Goal: Task Accomplishment & Management: Manage account settings

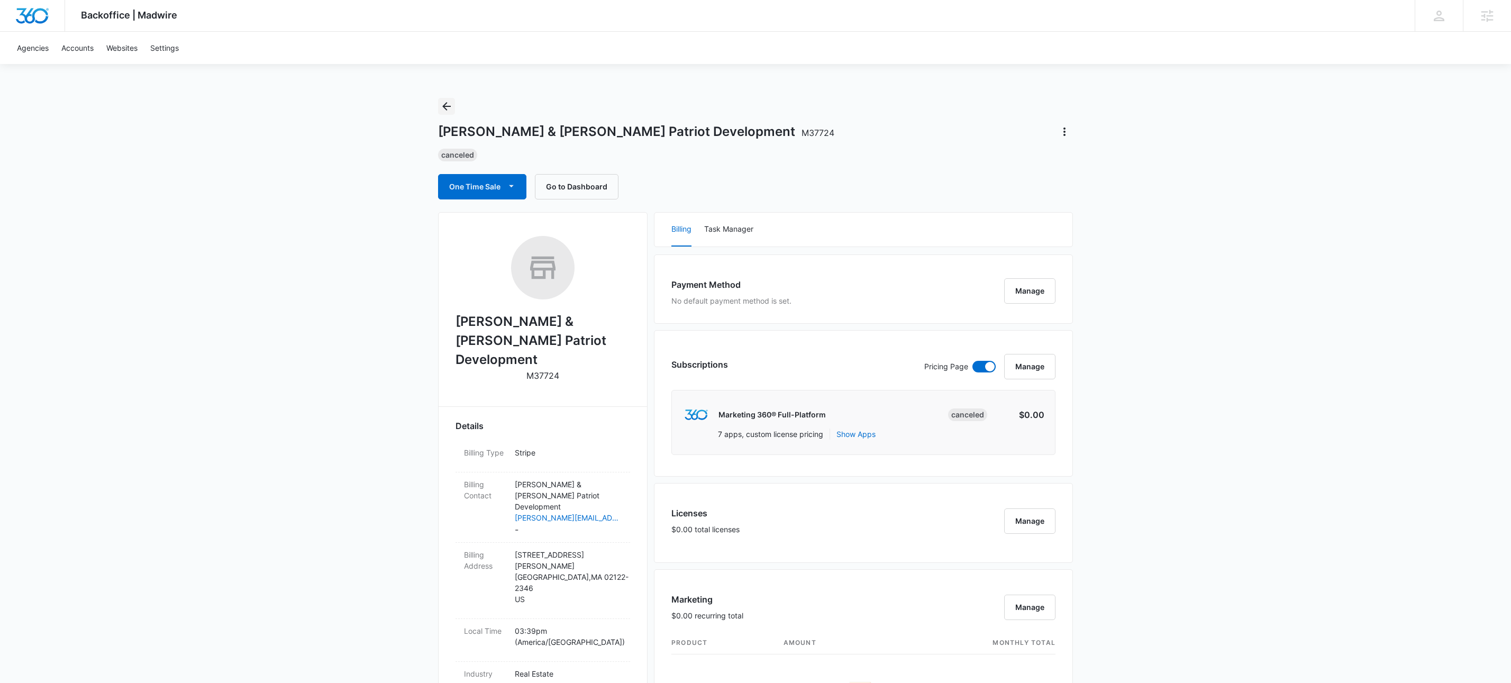
click at [447, 109] on icon "Back" at bounding box center [446, 106] width 13 height 13
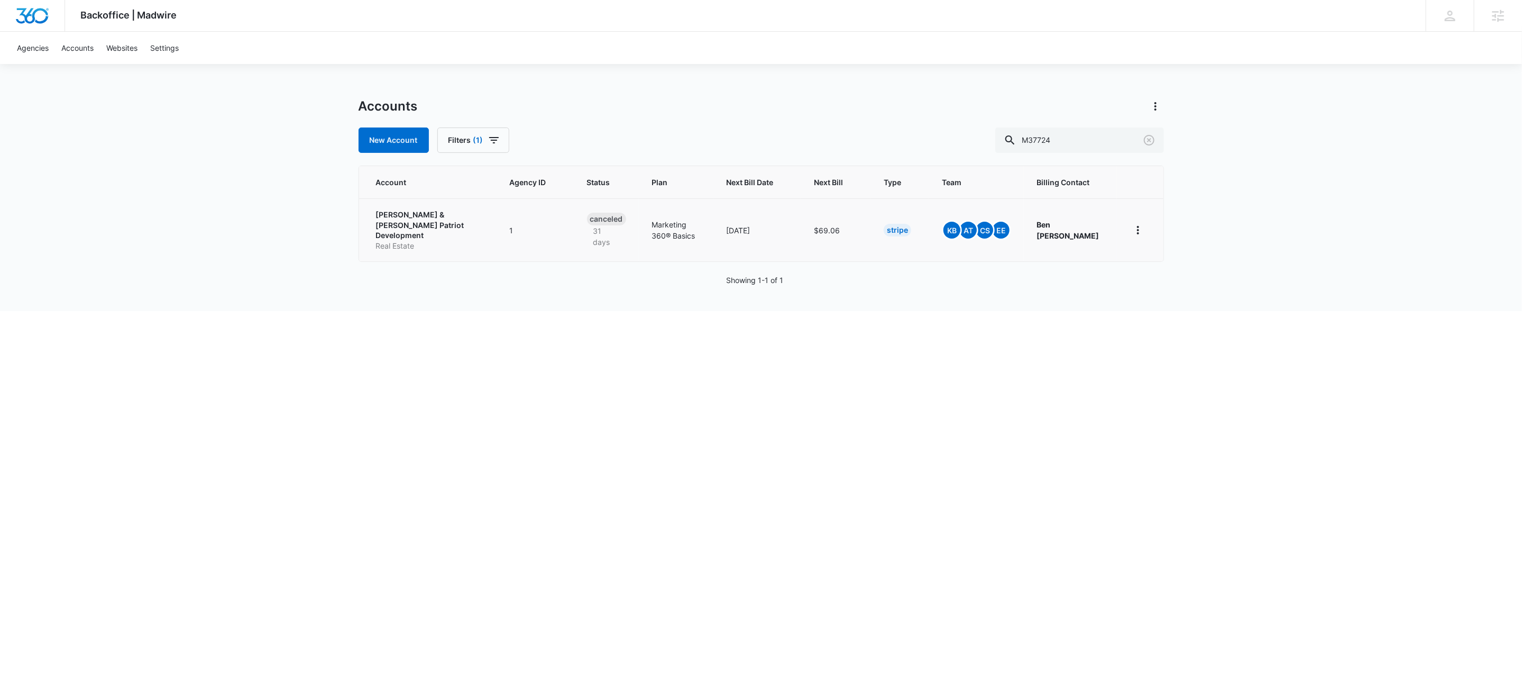
click at [393, 224] on p "[PERSON_NAME] & [PERSON_NAME] Patriot Development" at bounding box center [430, 224] width 108 height 31
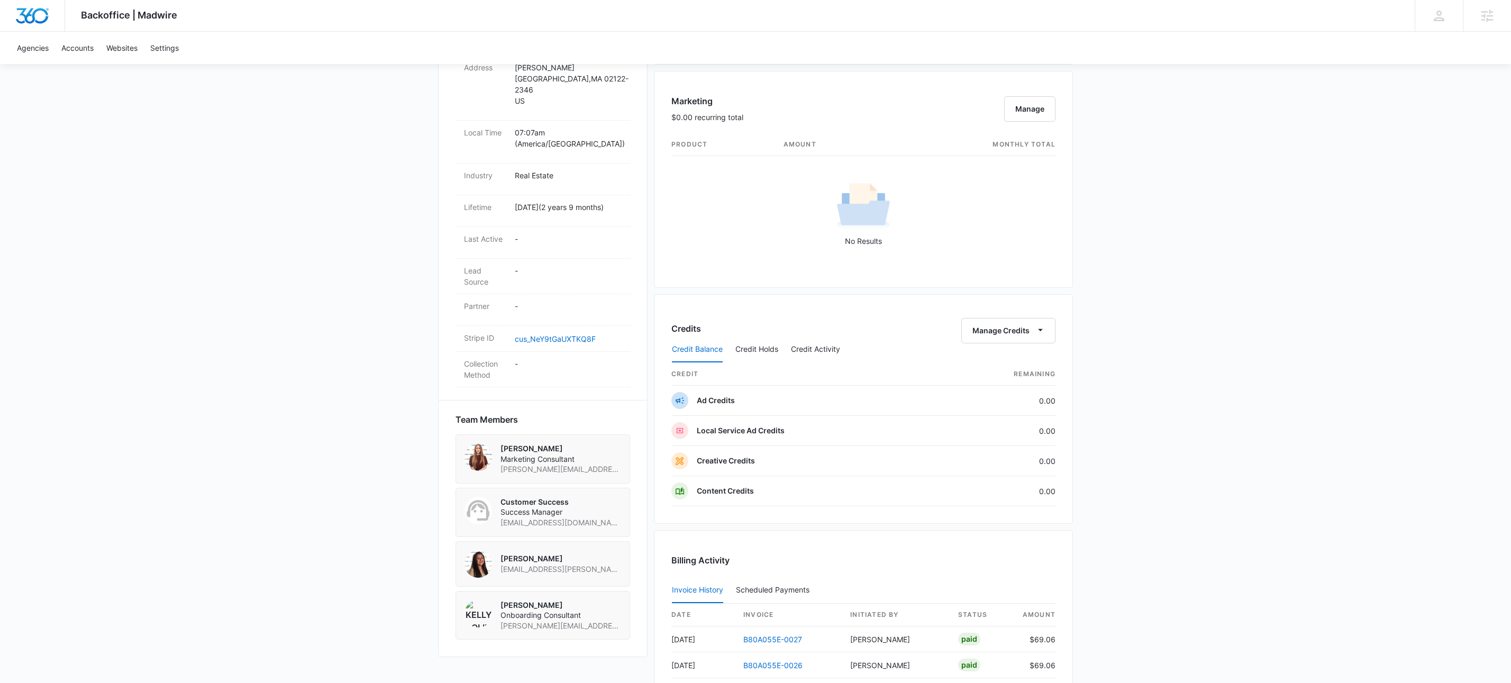
scroll to position [724, 0]
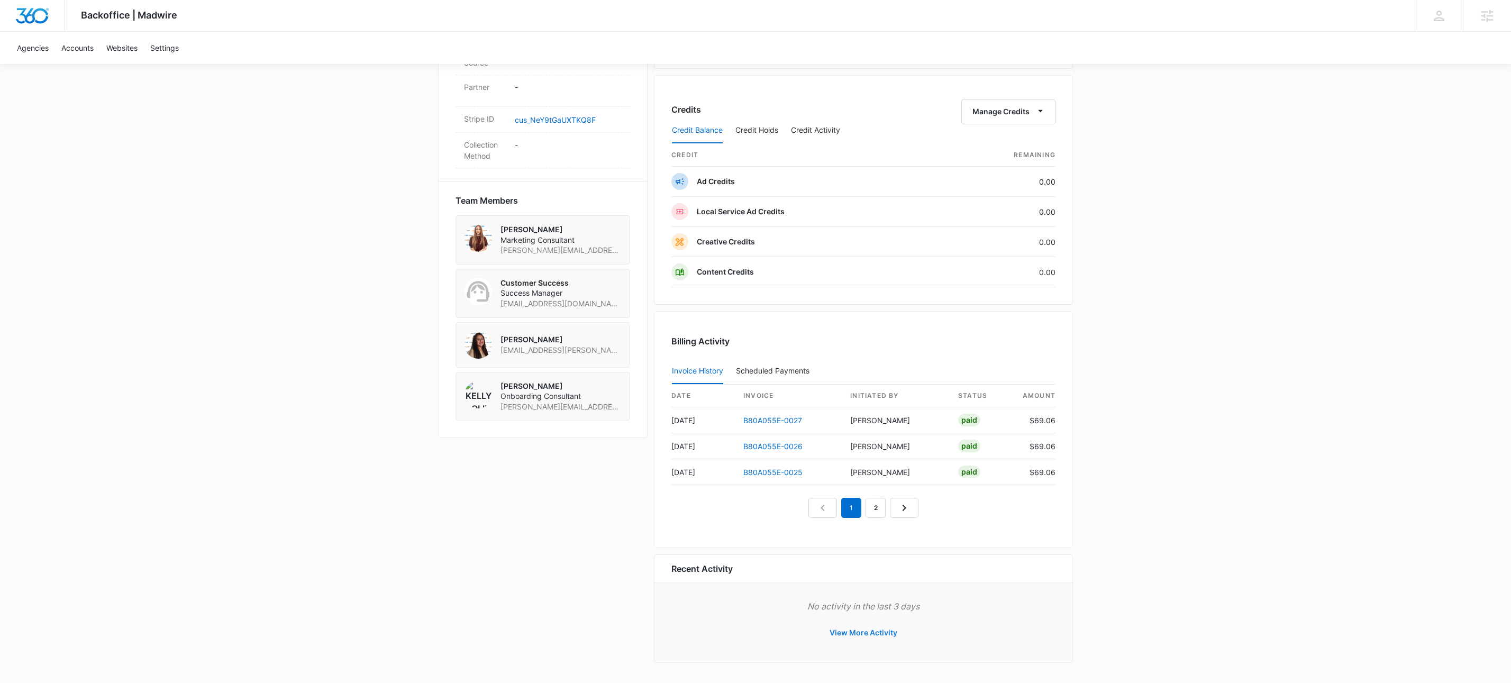
click at [860, 637] on button "View More Activity" at bounding box center [863, 632] width 89 height 25
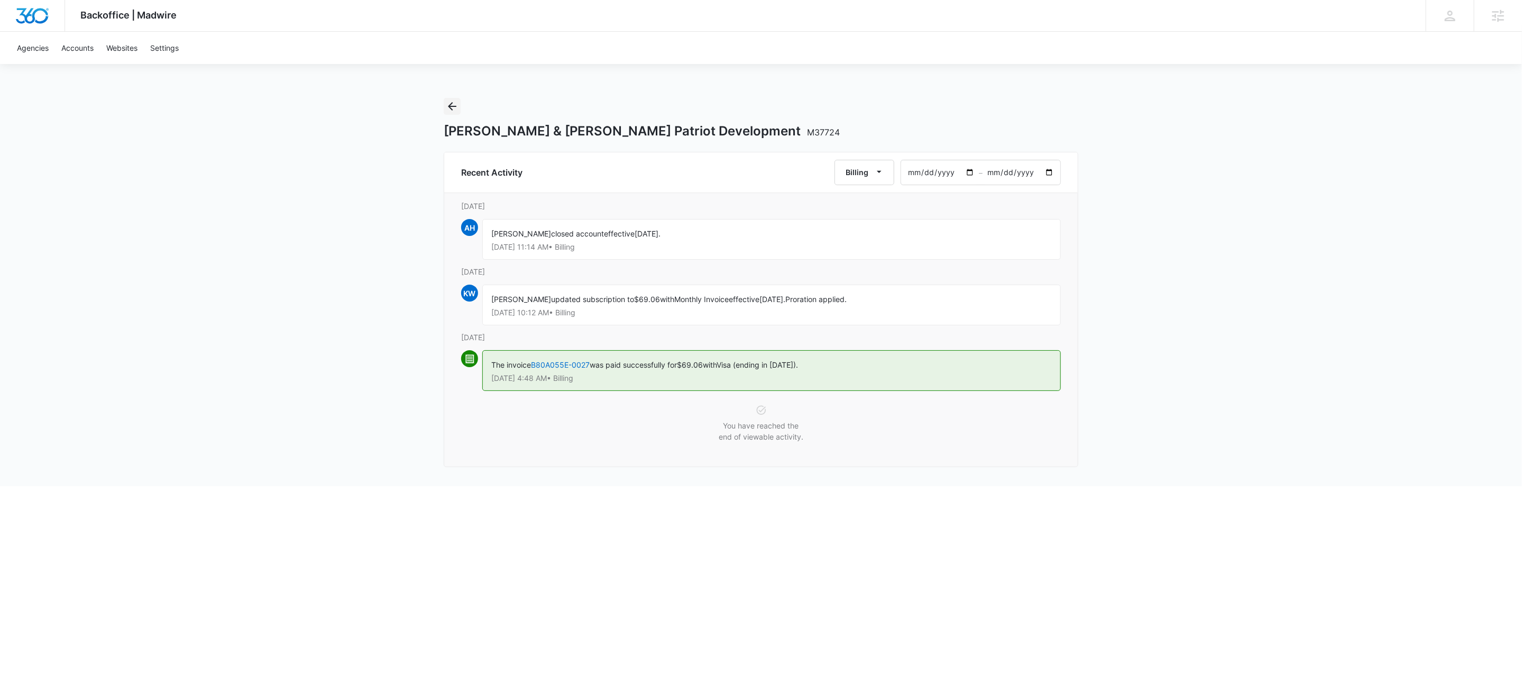
click at [455, 106] on icon "Back" at bounding box center [452, 106] width 8 height 8
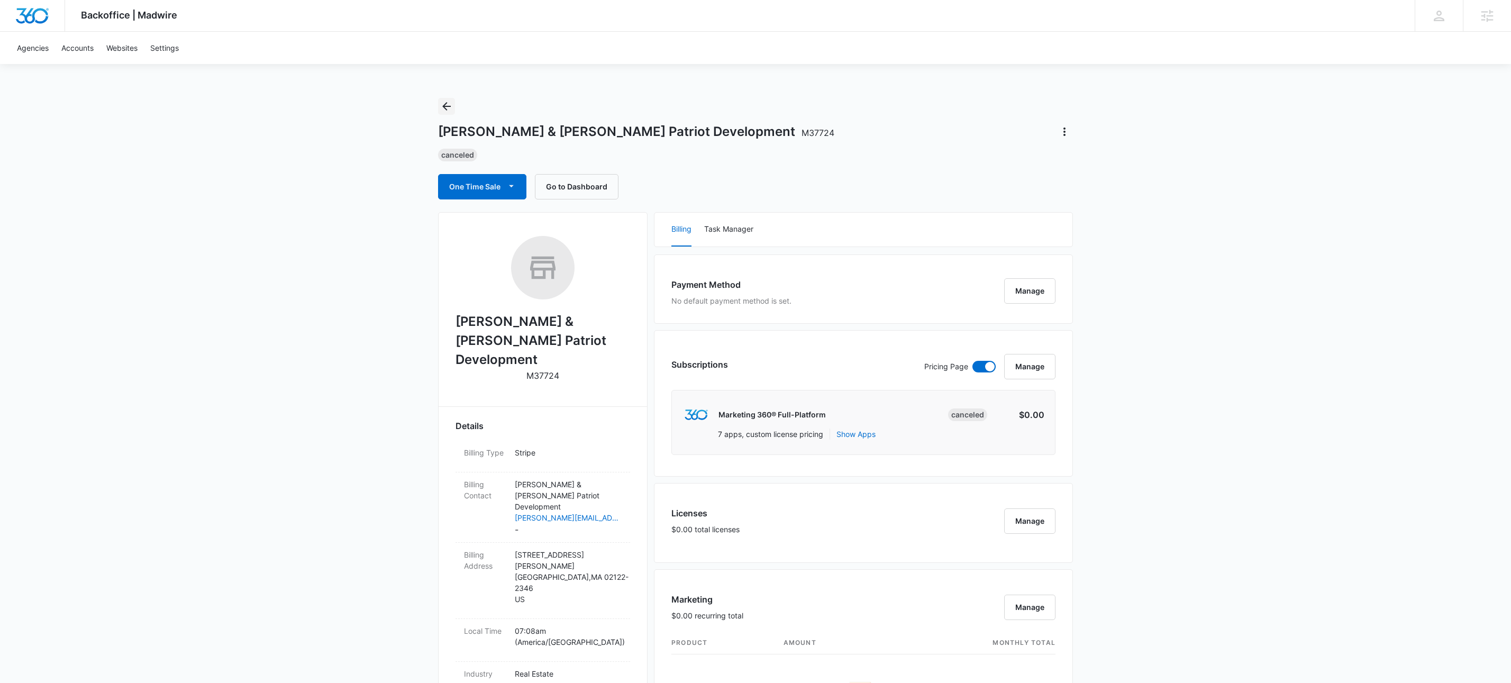
click at [441, 112] on icon "Back" at bounding box center [446, 106] width 13 height 13
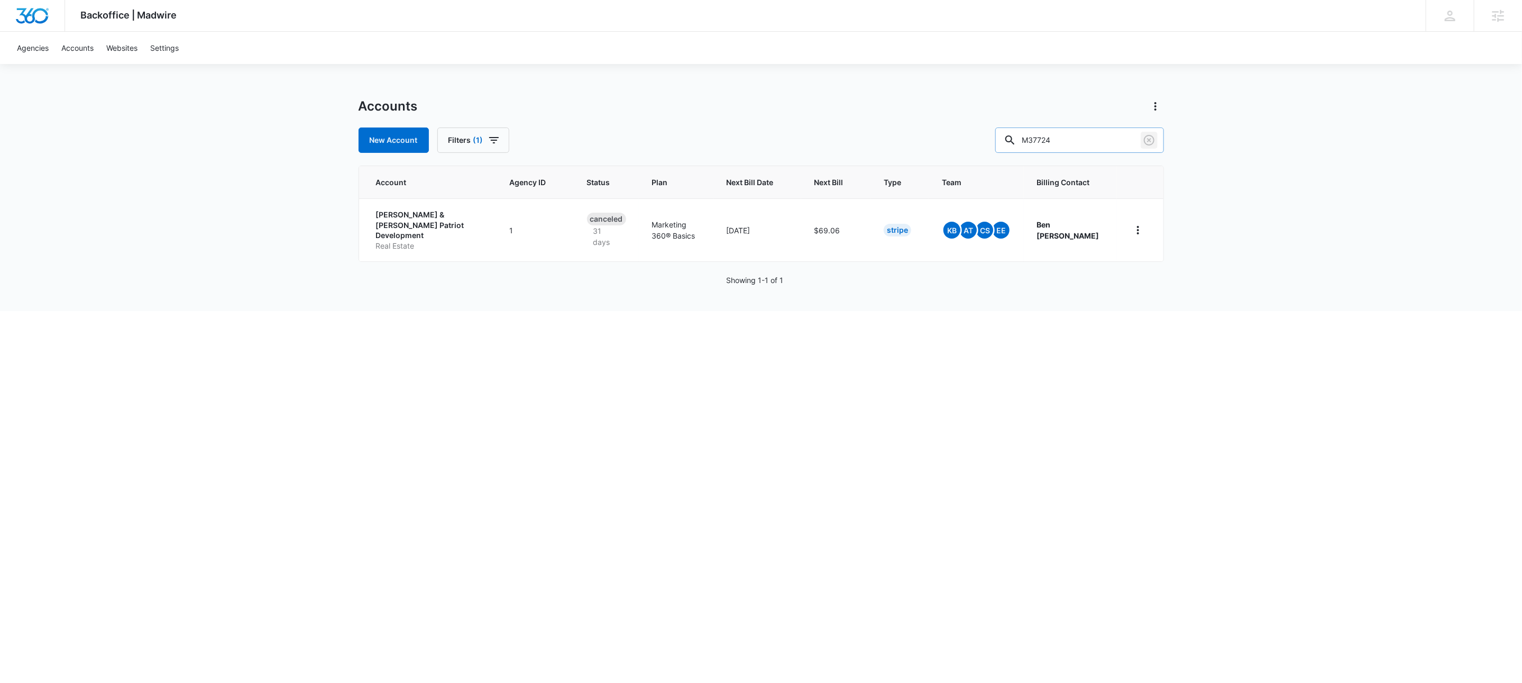
drag, startPoint x: 1150, startPoint y: 141, endPoint x: 1137, endPoint y: 139, distance: 12.9
click at [1149, 142] on icon "Clear" at bounding box center [1149, 140] width 13 height 13
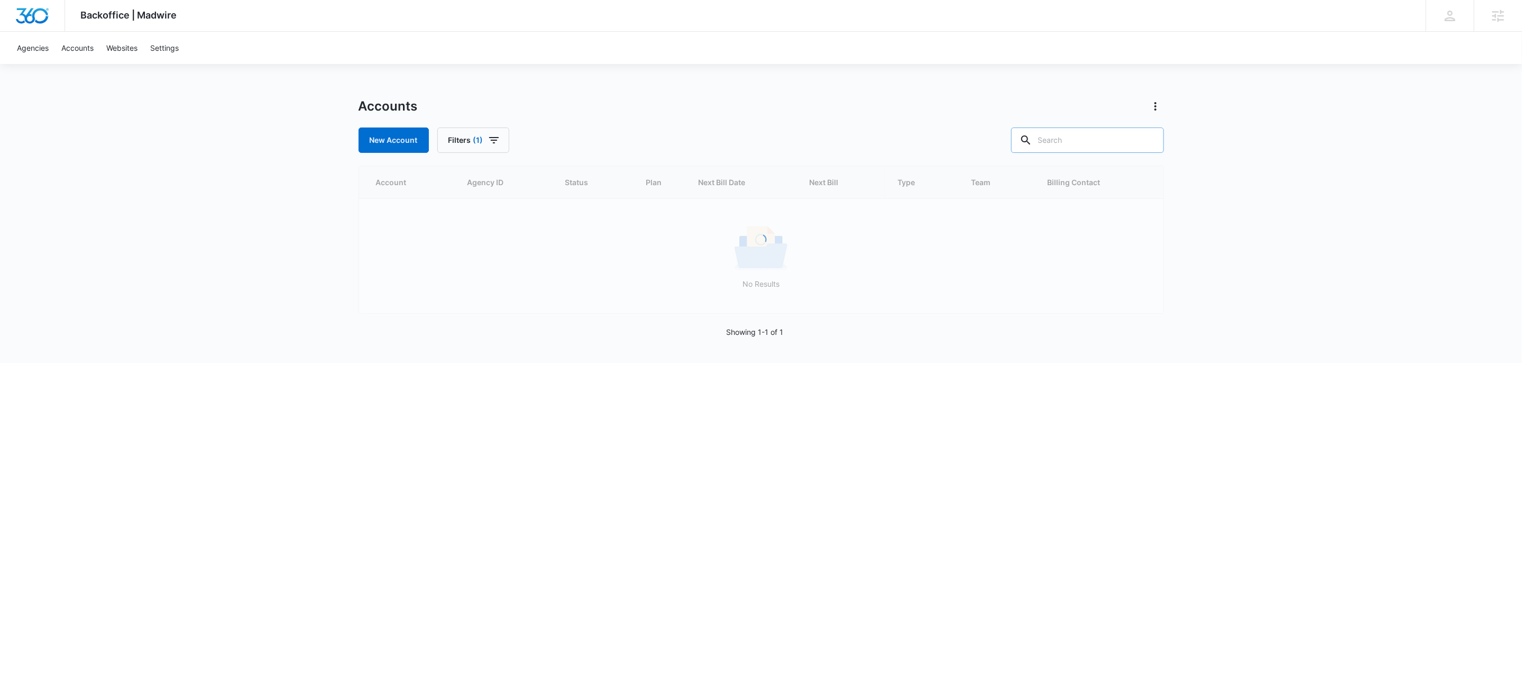
click at [1085, 145] on input "text" at bounding box center [1087, 139] width 153 height 25
type input "M186133"
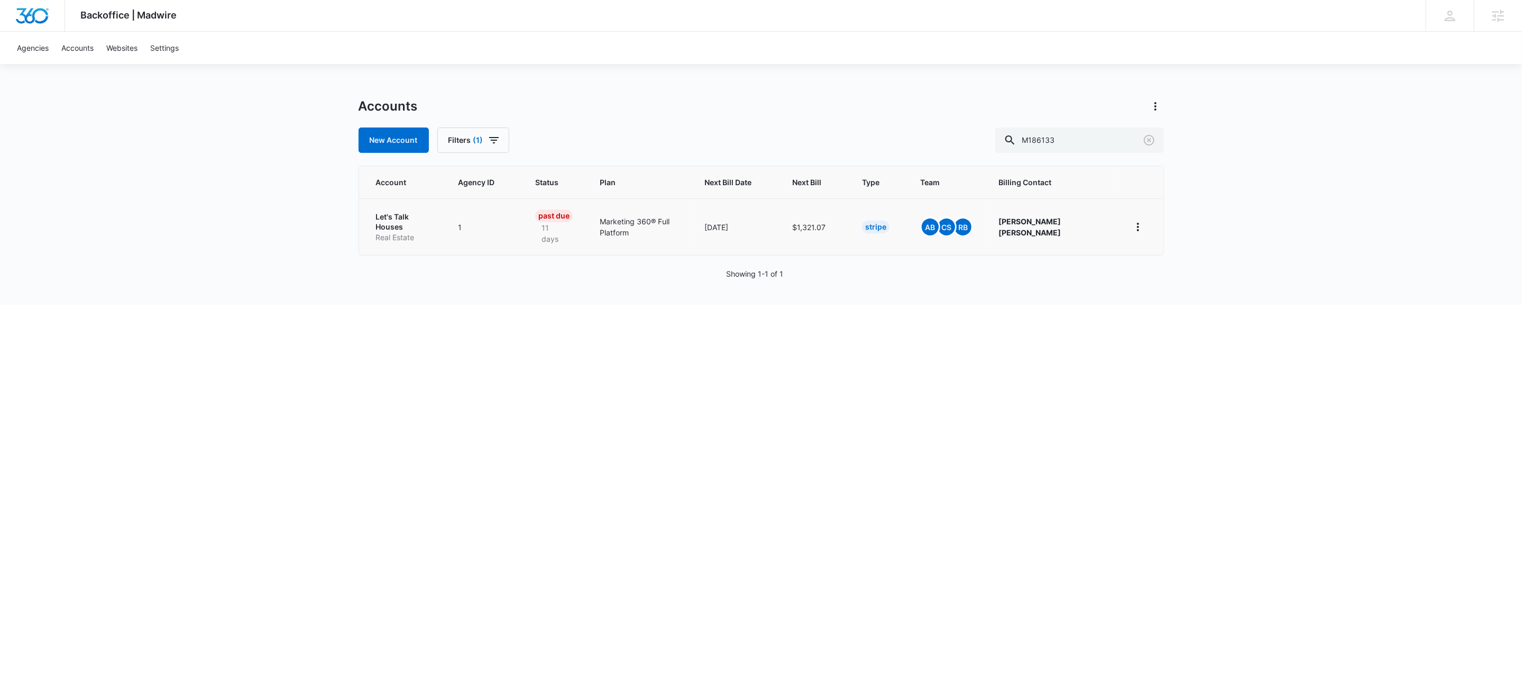
click at [428, 232] on p "Real Estate" at bounding box center [404, 237] width 57 height 11
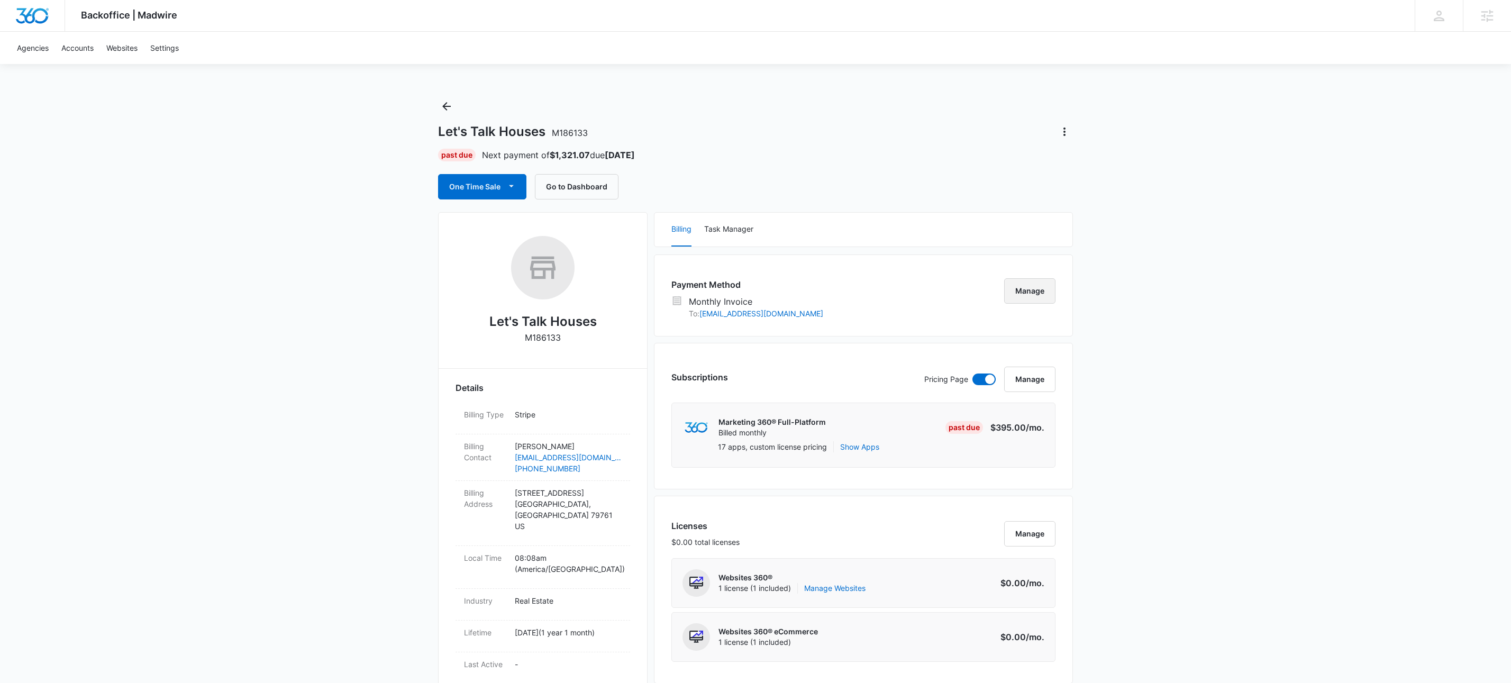
click at [1035, 284] on button "Manage" at bounding box center [1029, 290] width 51 height 25
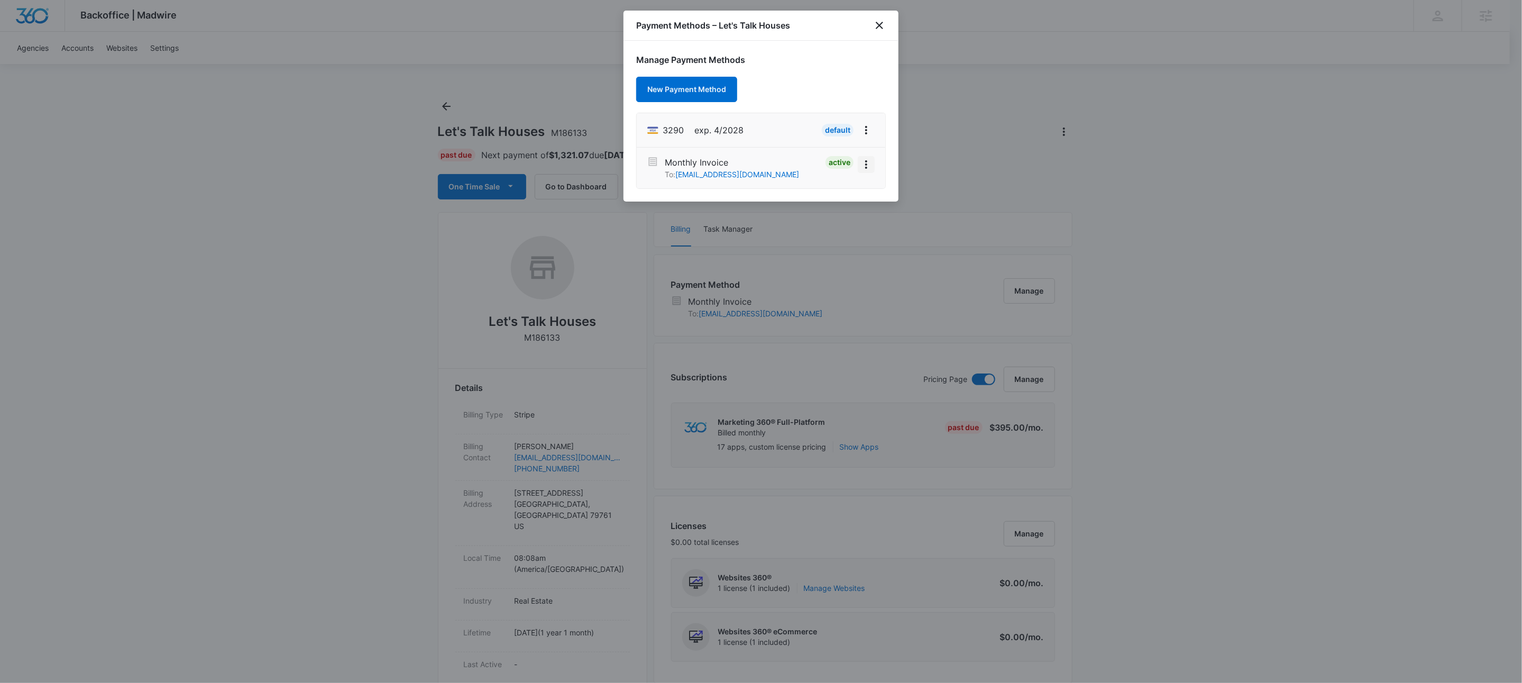
click at [865, 162] on icon "View More" at bounding box center [866, 164] width 2 height 8
click at [830, 136] on div "Deactivate" at bounding box center [830, 134] width 38 height 7
click at [883, 22] on icon "close" at bounding box center [879, 25] width 13 height 13
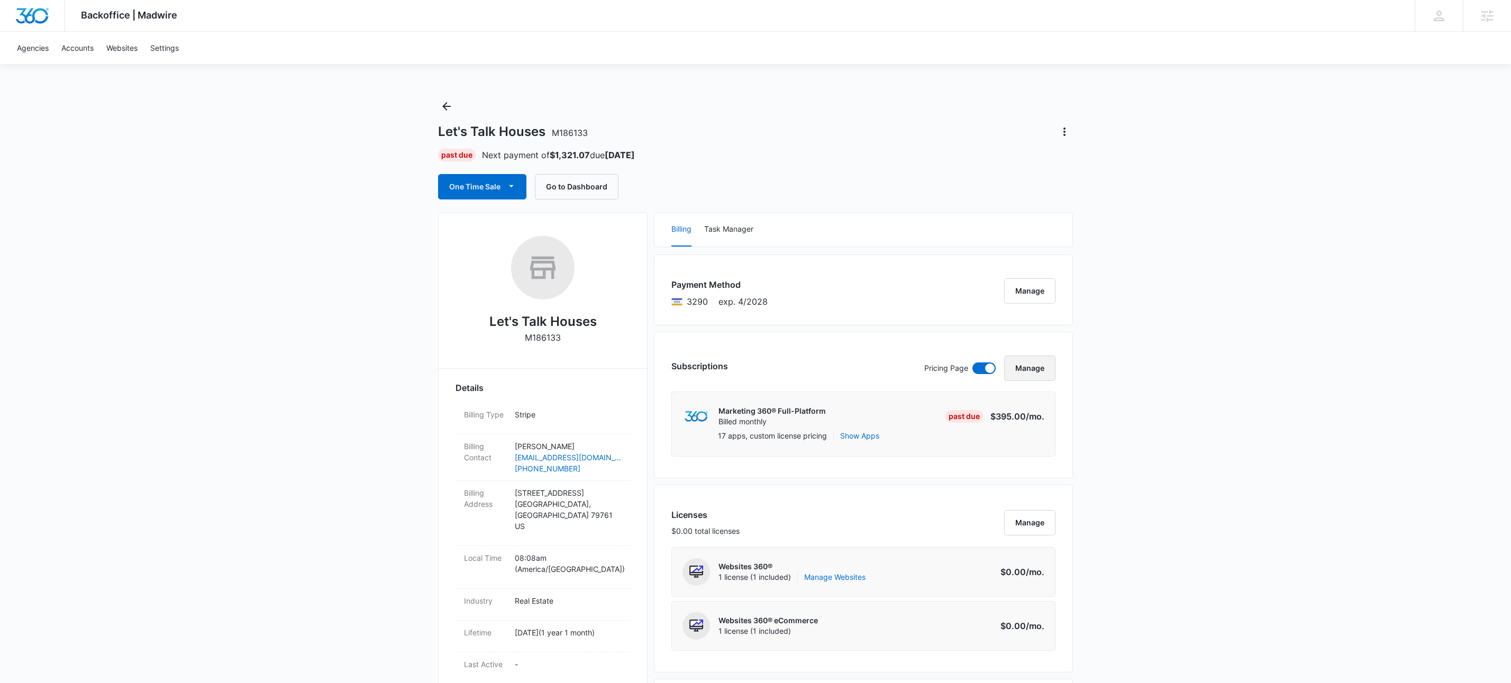
click at [1041, 369] on button "Manage" at bounding box center [1029, 367] width 51 height 25
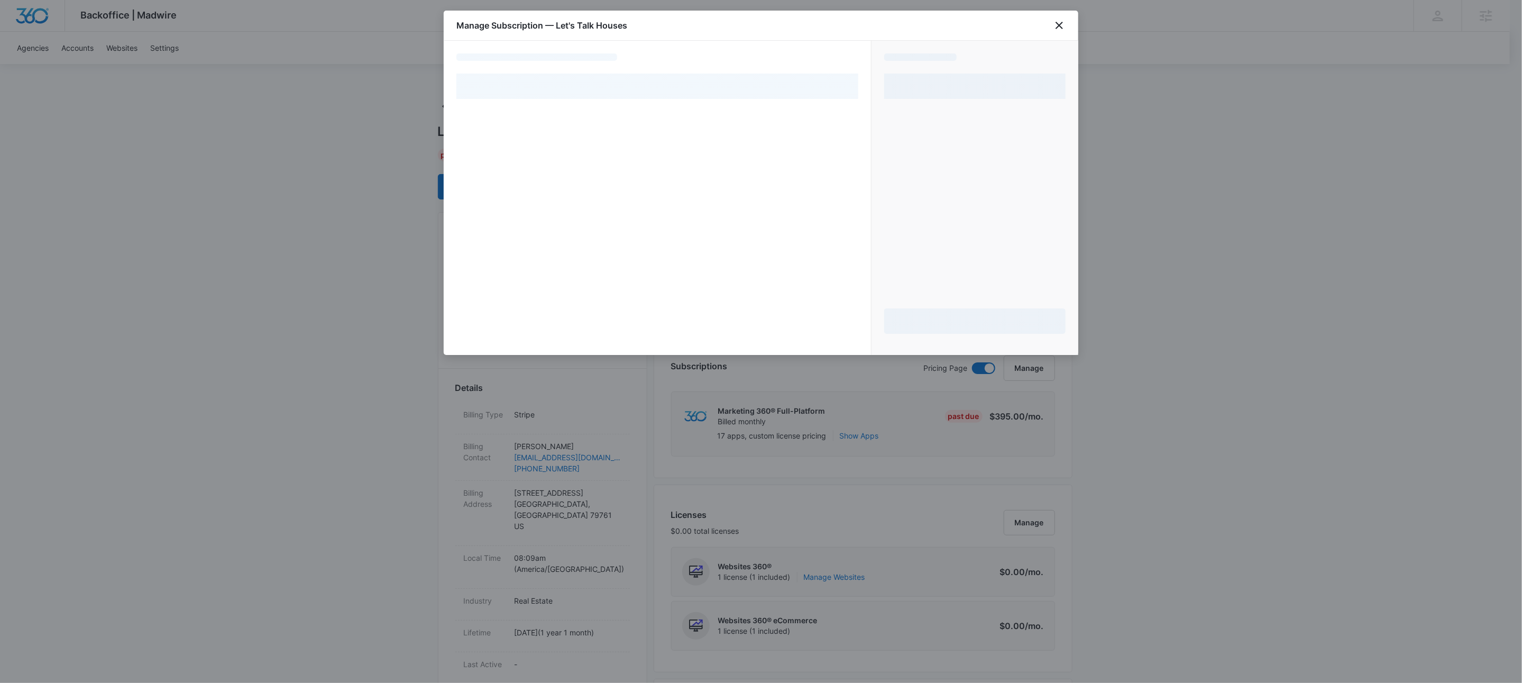
select select "pm_1QxWhdA4n8RTgNjU16nayGP1"
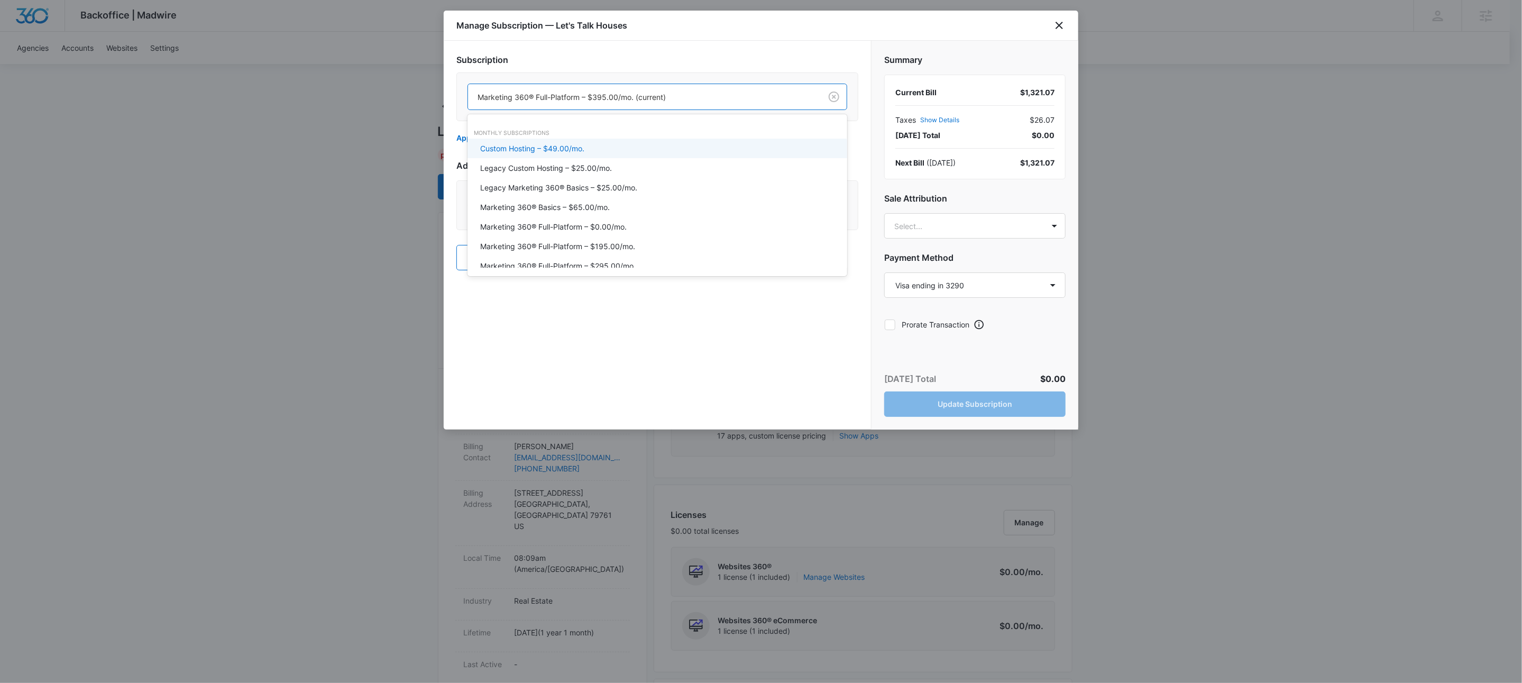
click at [807, 94] on div "Marketing 360® Full-Platform – $395.00/mo. (current)" at bounding box center [644, 97] width 353 height 24
click at [636, 208] on div "Marketing 360® Basics – $65.00/mo." at bounding box center [656, 207] width 352 height 11
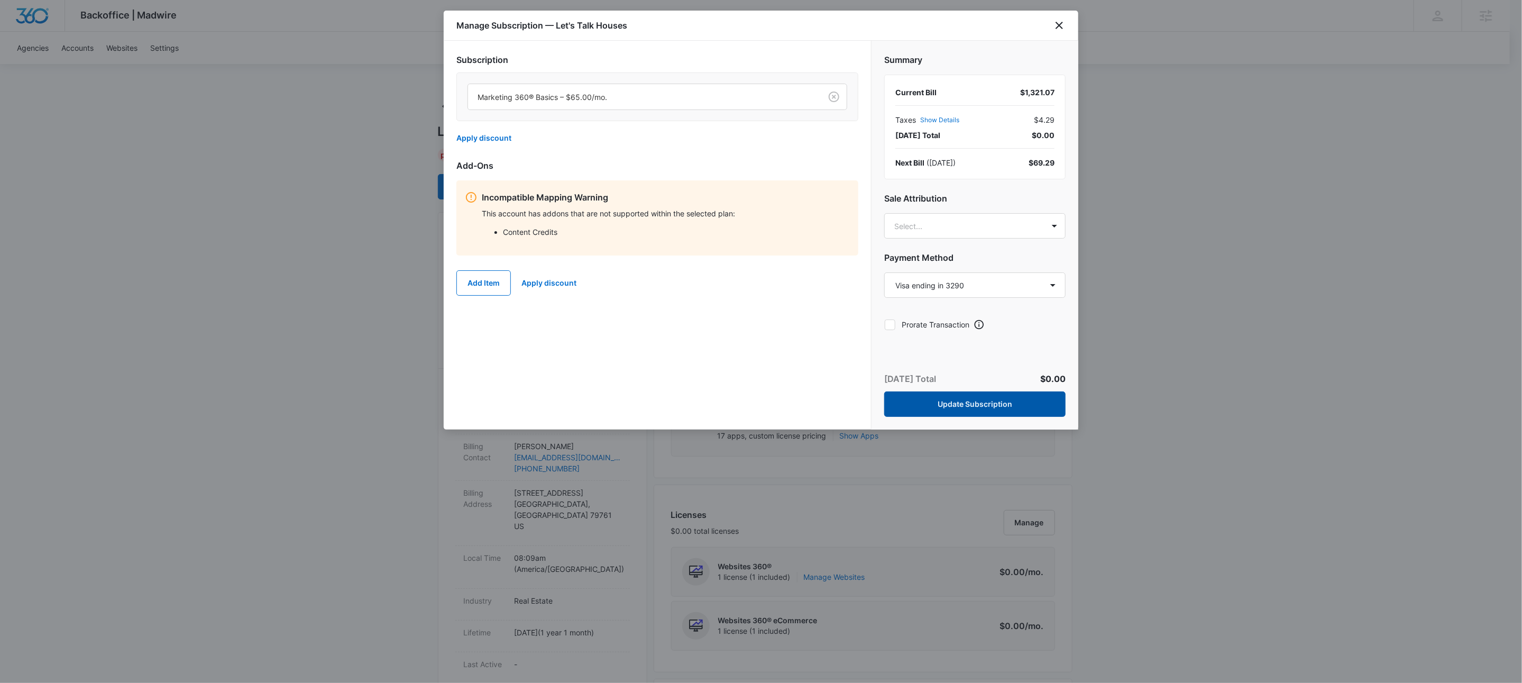
click at [992, 406] on button "Update Subscription" at bounding box center [974, 403] width 181 height 25
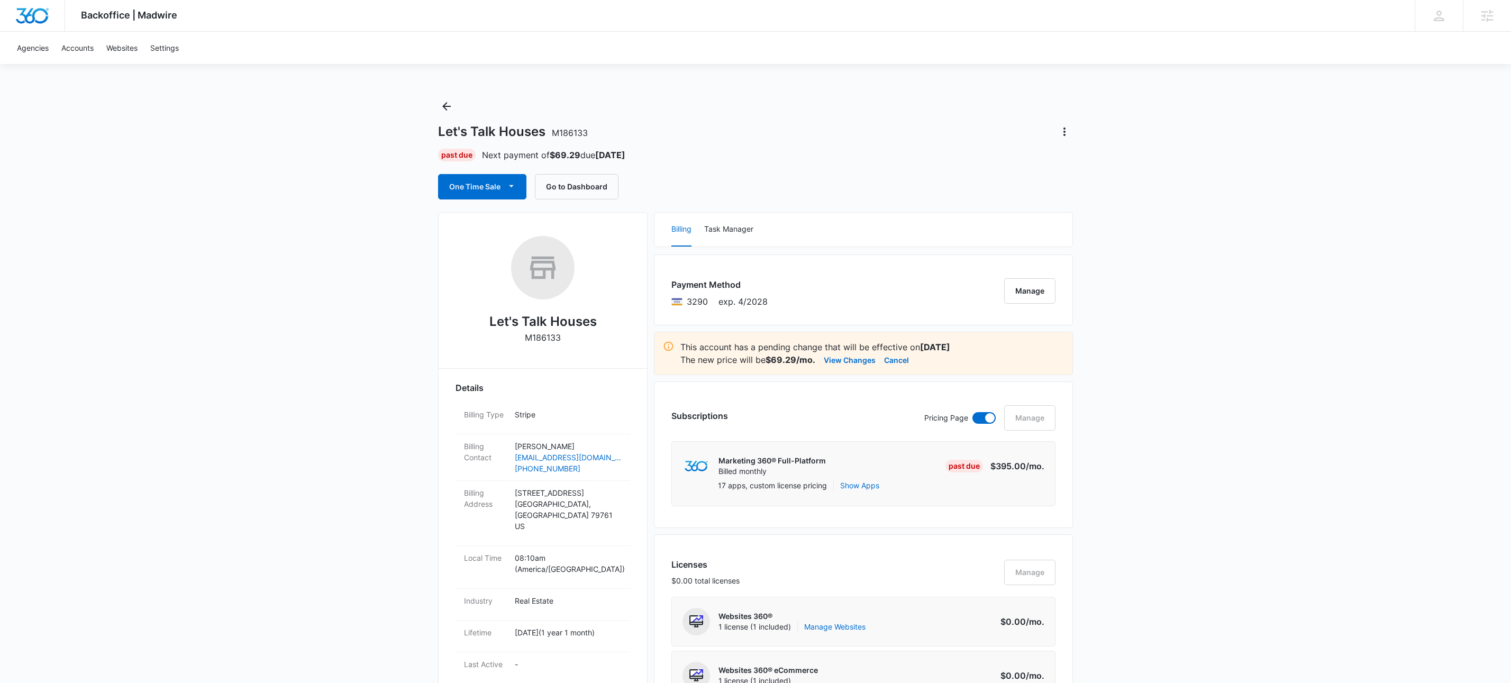
click at [542, 340] on p "M186133" at bounding box center [543, 337] width 36 height 13
copy p "M186133"
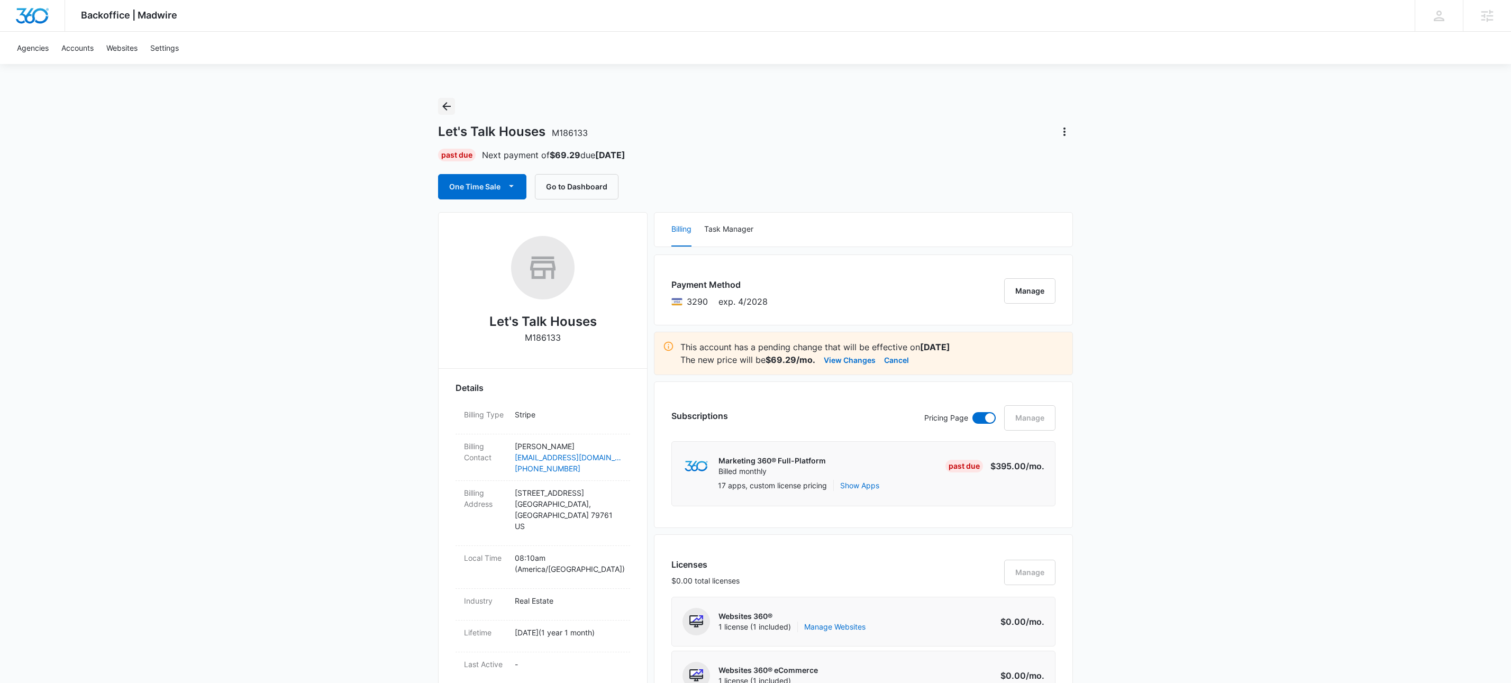
click at [441, 102] on icon "Back" at bounding box center [446, 106] width 13 height 13
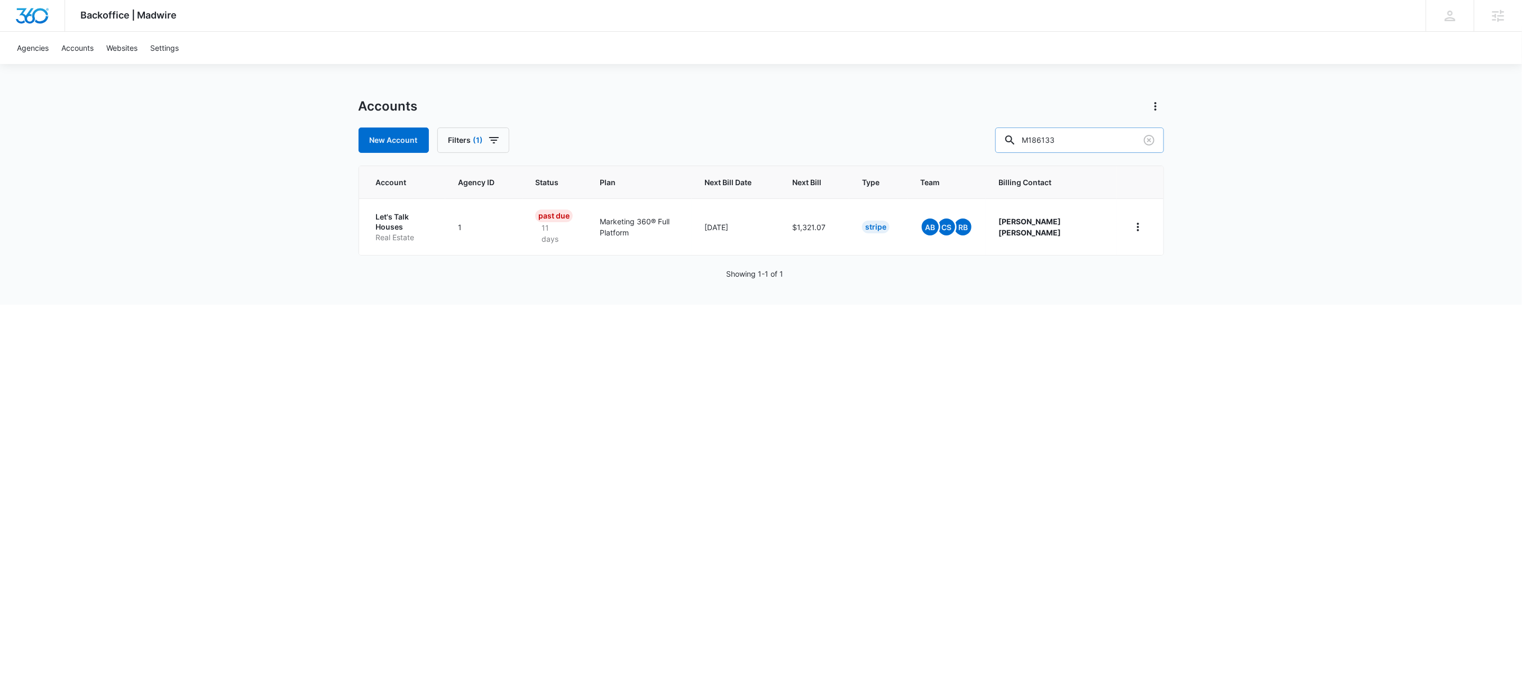
click at [1111, 139] on input "M186133" at bounding box center [1079, 139] width 169 height 25
type input "tender care"
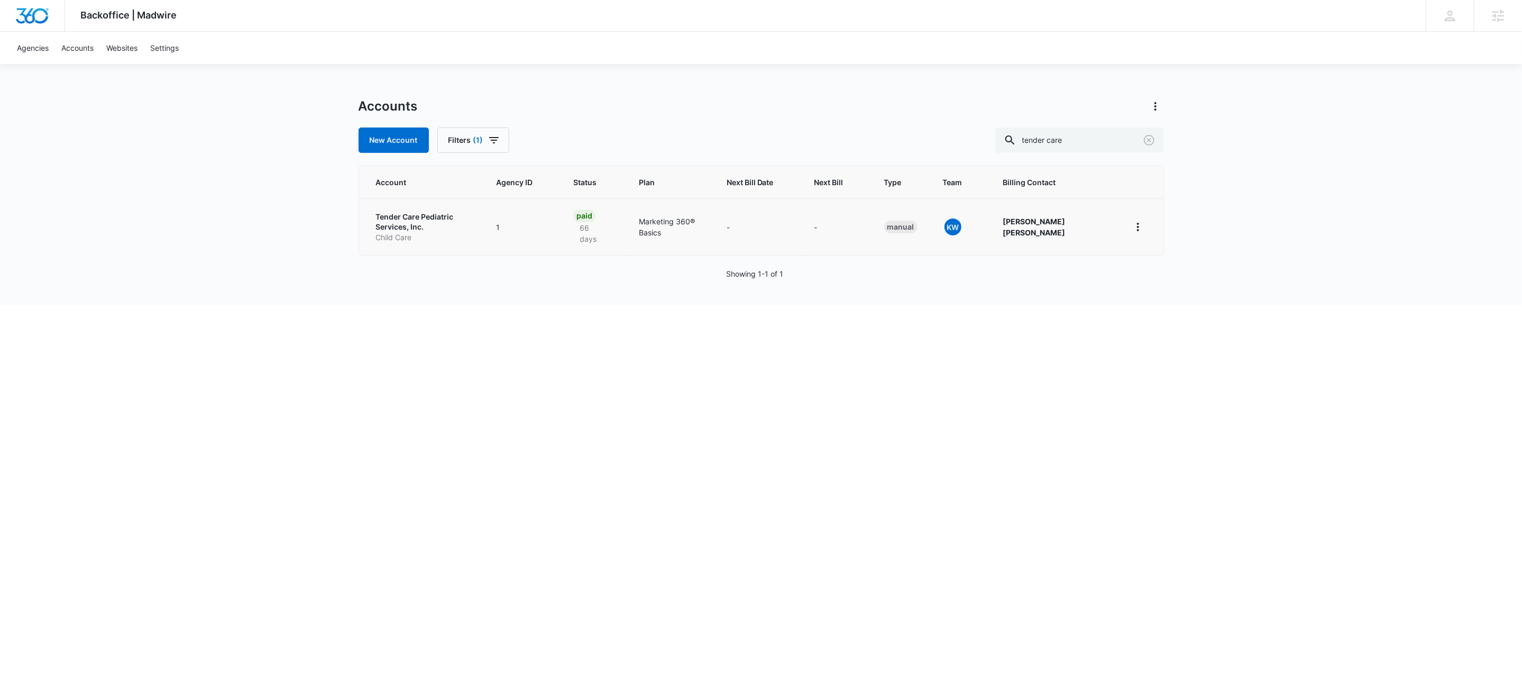
click at [471, 217] on p "Tender Care Pediatric Services, Inc." at bounding box center [423, 222] width 95 height 21
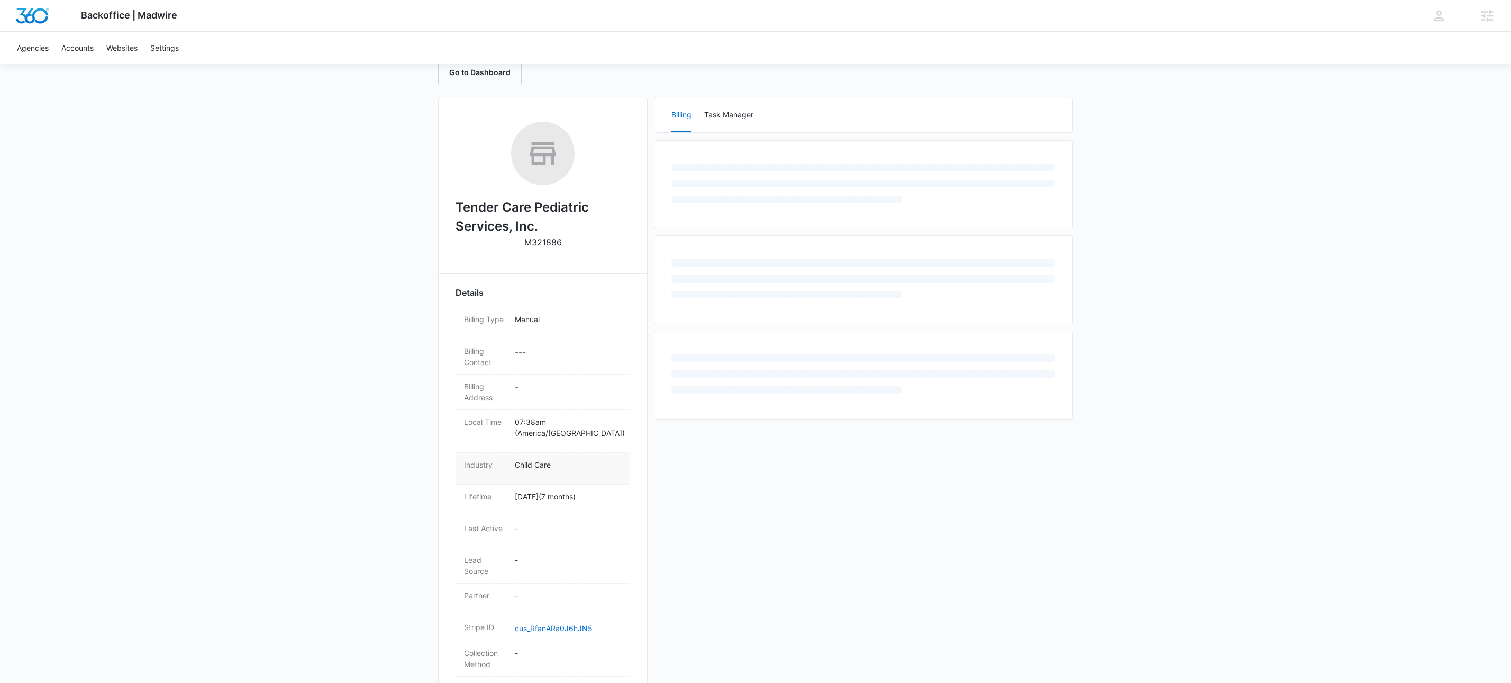
scroll to position [227, 0]
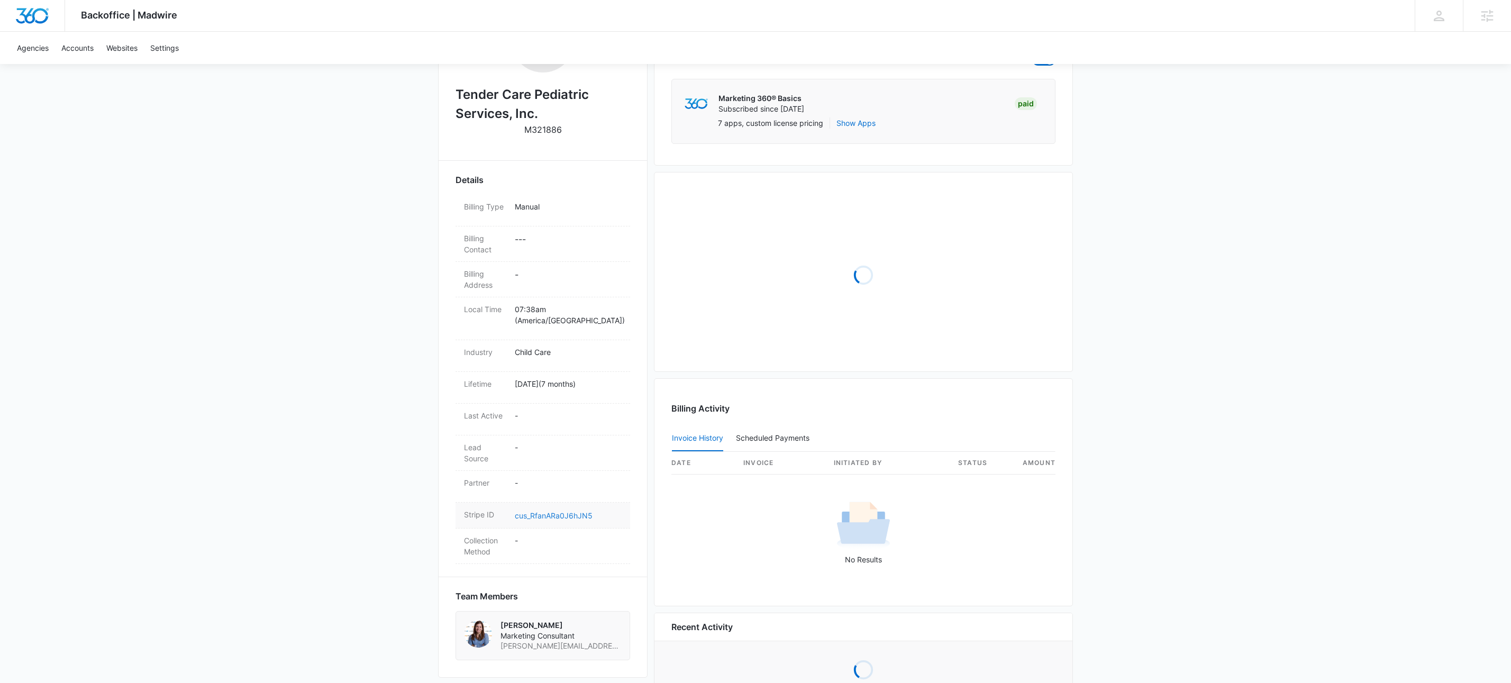
click at [560, 511] on dd "cus_RfanARa0J6hJN5" at bounding box center [568, 515] width 107 height 13
click at [559, 511] on link "cus_RfanARa0J6hJN5" at bounding box center [554, 515] width 78 height 9
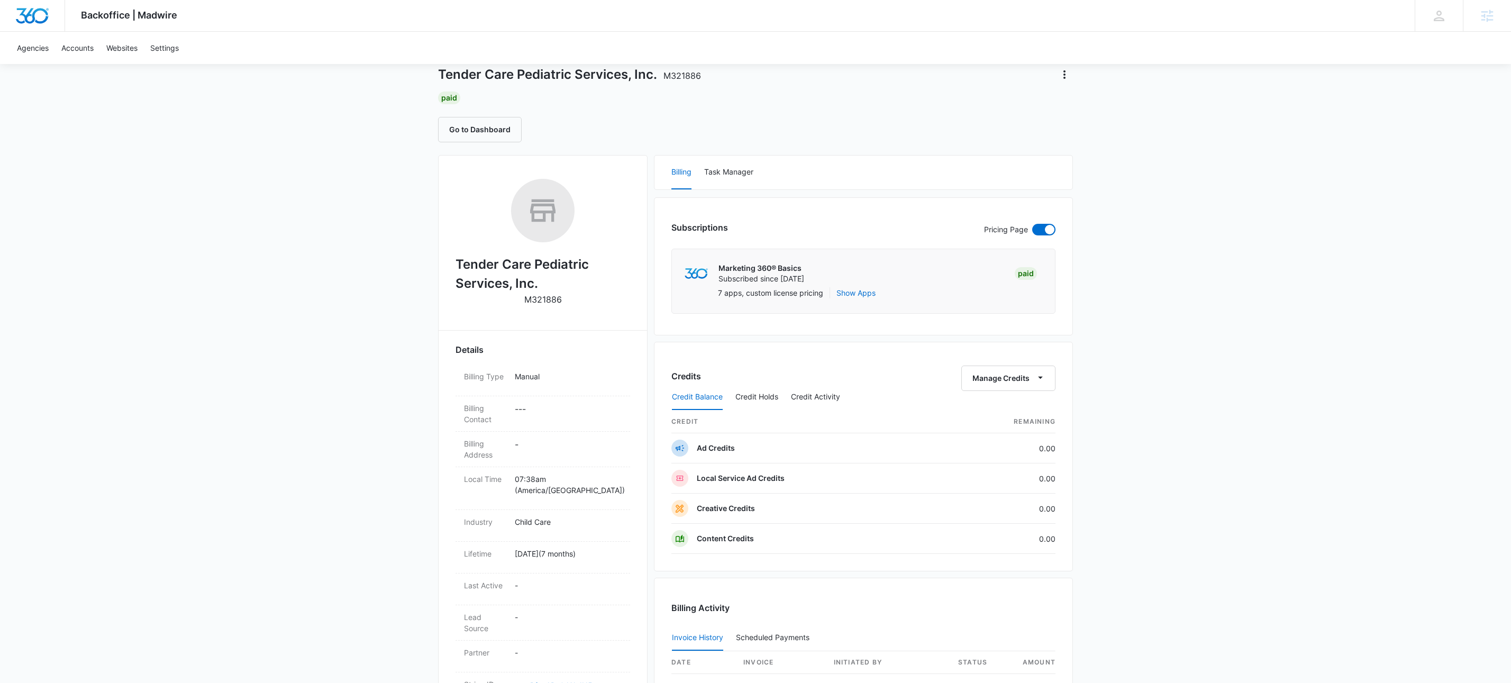
scroll to position [0, 0]
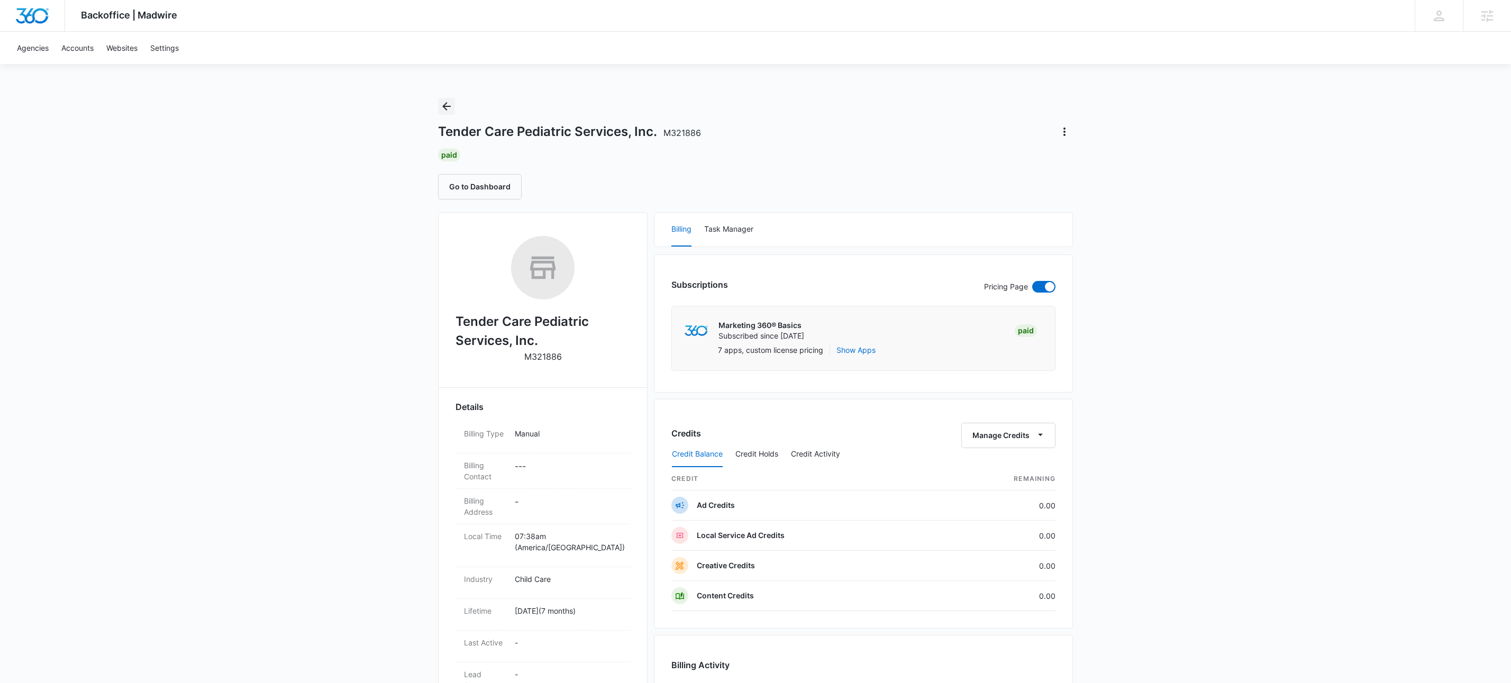
click at [443, 104] on icon "Back" at bounding box center [446, 106] width 13 height 13
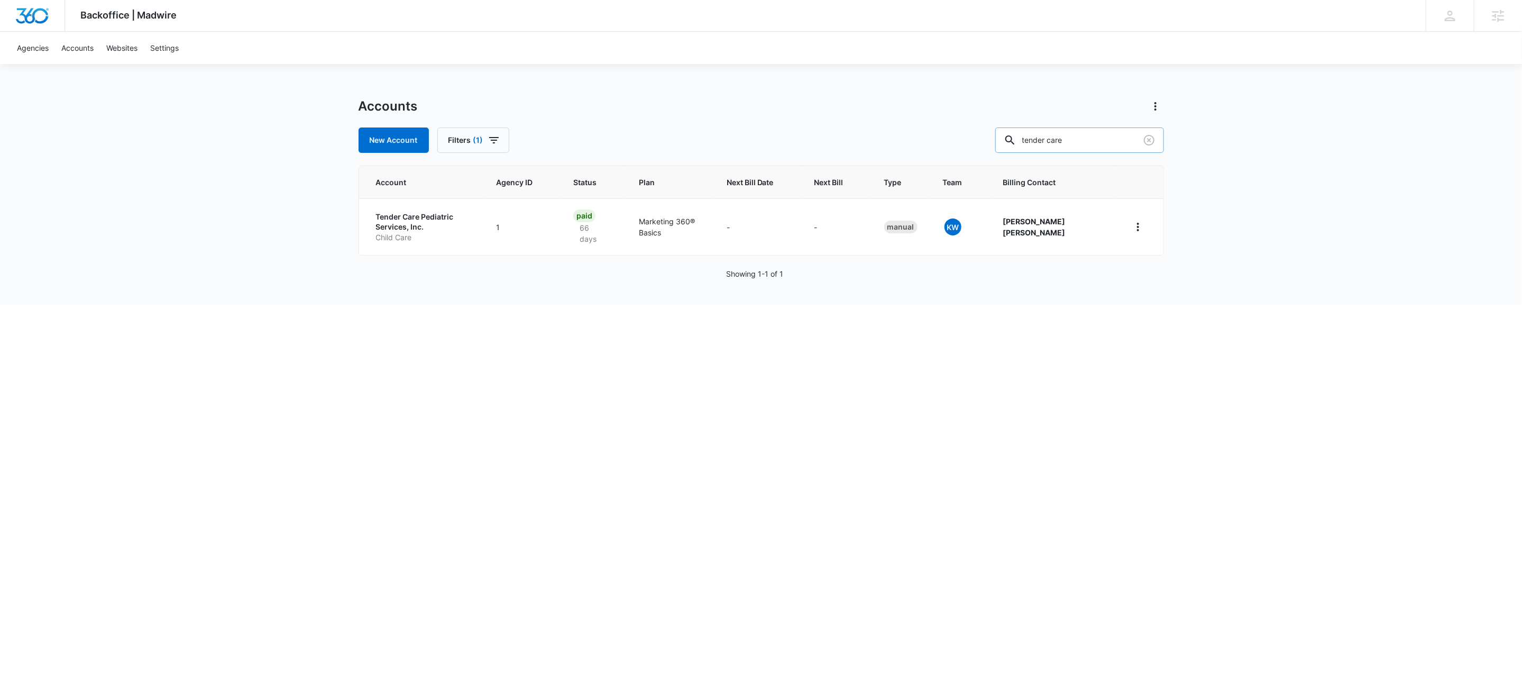
click at [1122, 136] on input "tender care" at bounding box center [1079, 139] width 169 height 25
type input "ihome"
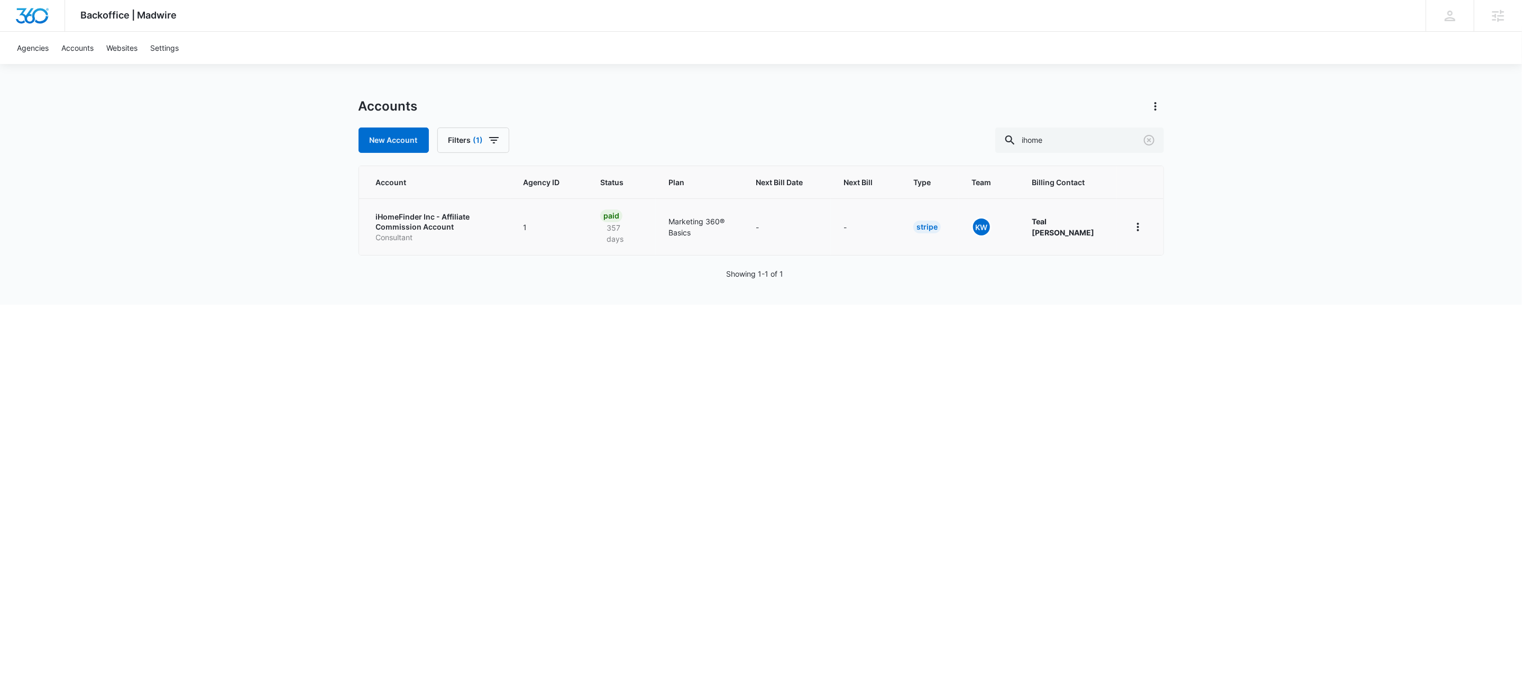
click at [438, 233] on p "Consultant" at bounding box center [437, 237] width 122 height 11
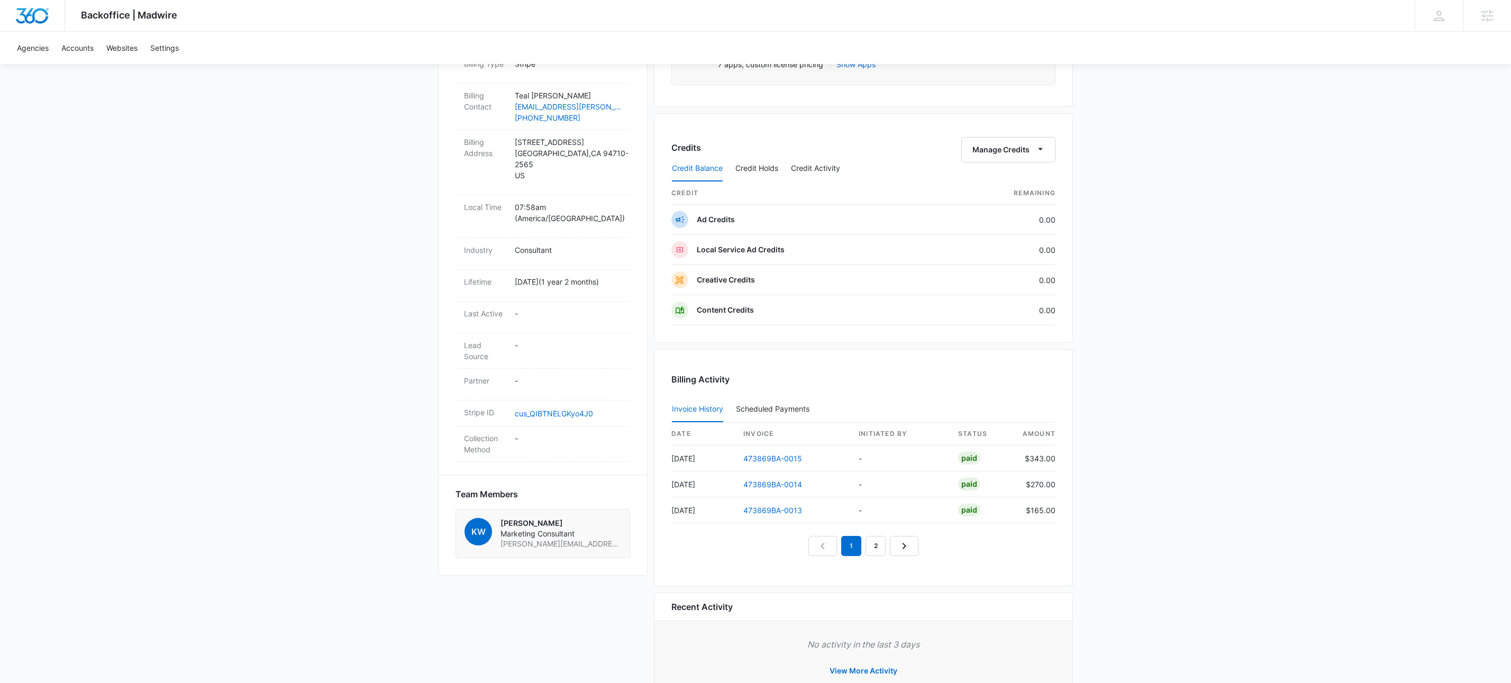
scroll to position [413, 0]
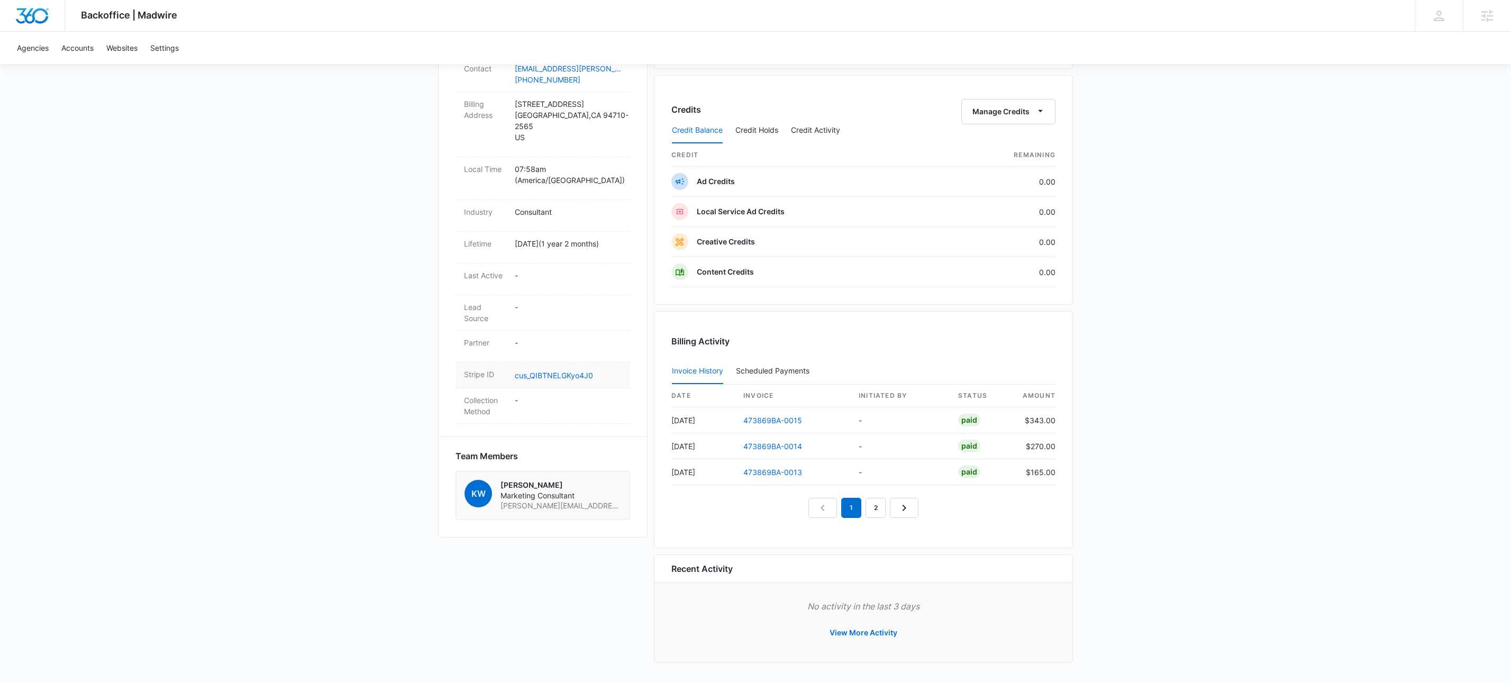
click at [556, 369] on dd "cus_QIBTNELGKyo4J0" at bounding box center [568, 375] width 107 height 13
click at [557, 371] on link "cus_QIBTNELGKyo4J0" at bounding box center [554, 375] width 78 height 9
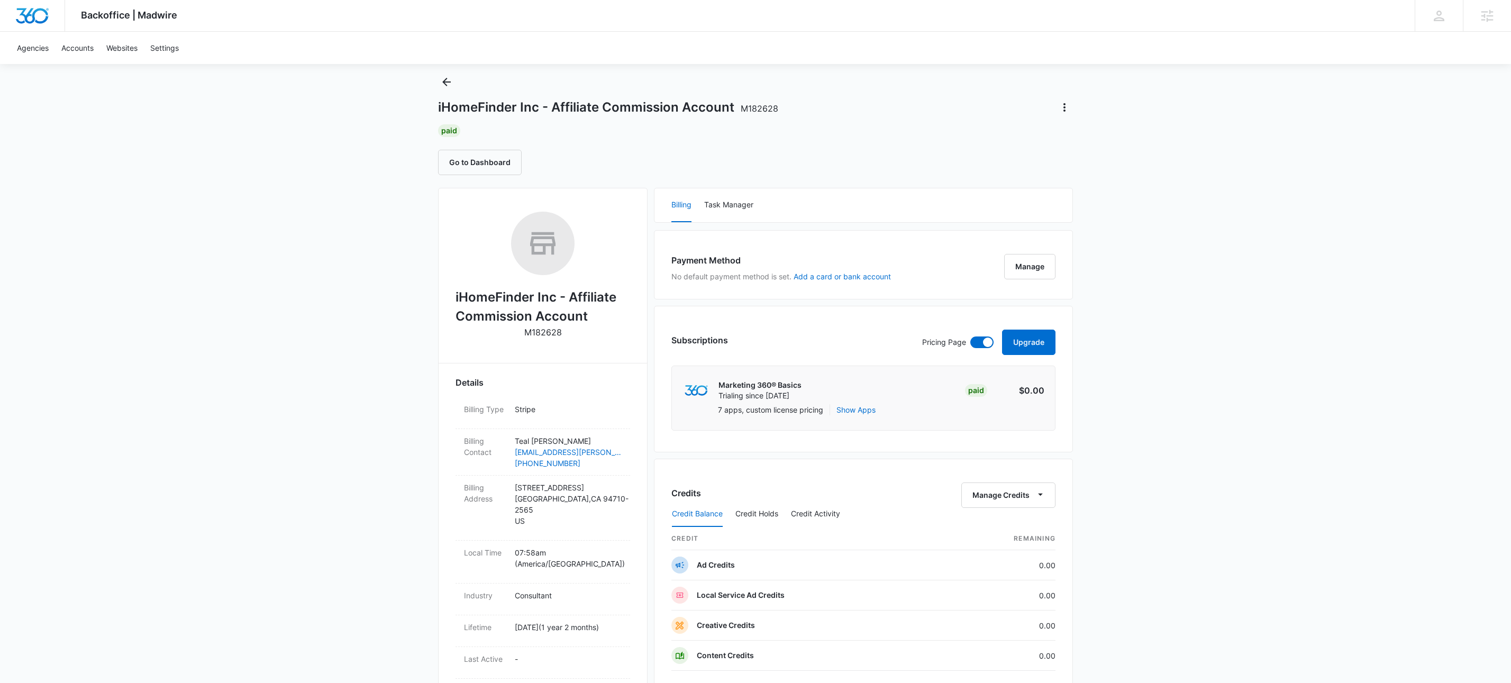
scroll to position [0, 0]
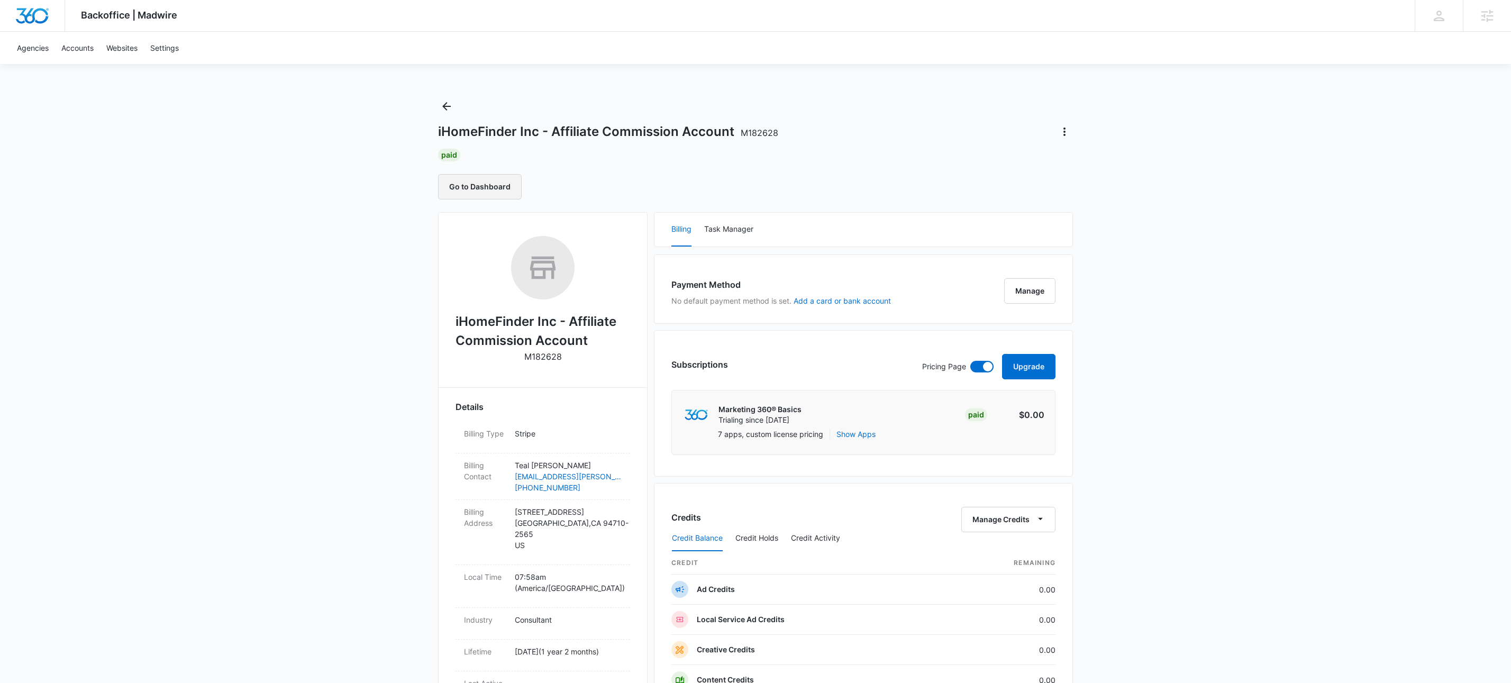
click at [474, 188] on button "Go to Dashboard" at bounding box center [480, 186] width 84 height 25
click at [447, 100] on icon "Back" at bounding box center [446, 106] width 13 height 13
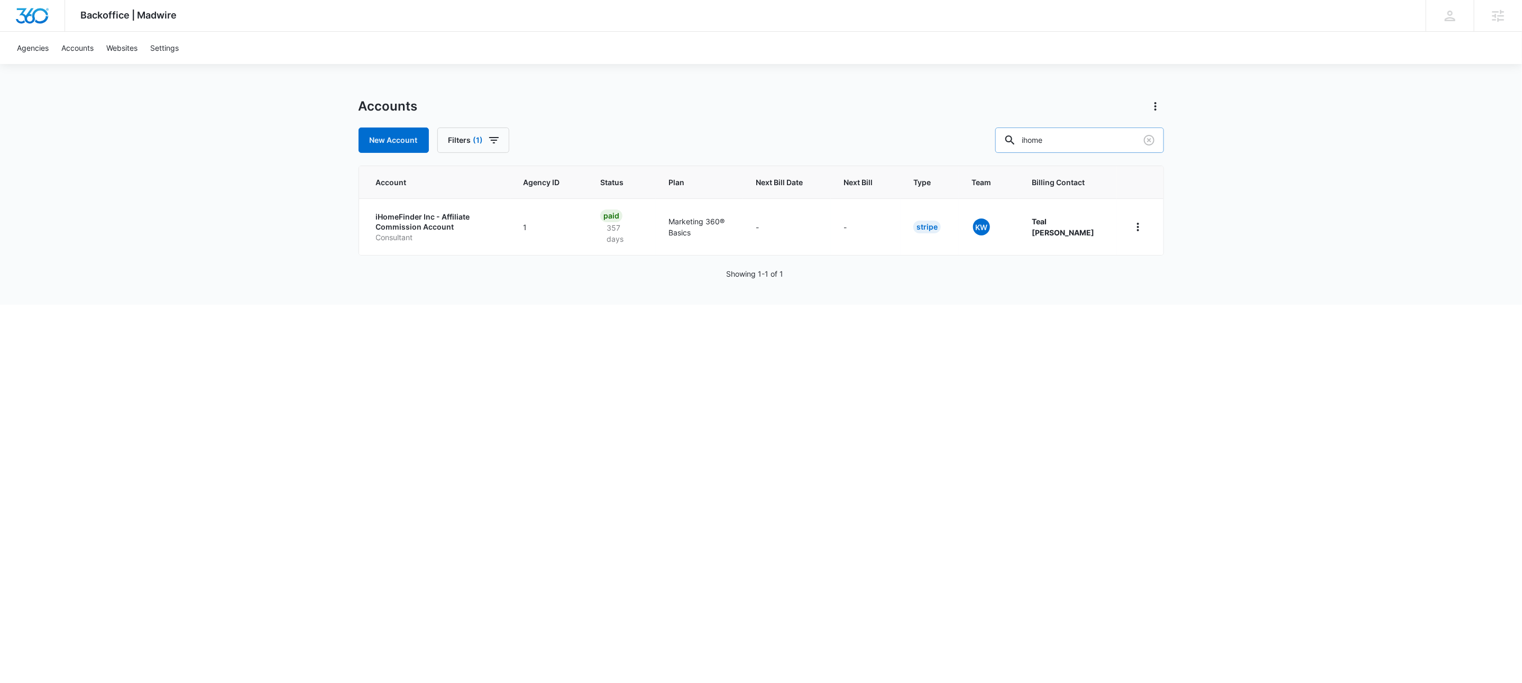
click at [1071, 149] on input "ihome" at bounding box center [1079, 139] width 169 height 25
paste input "M56200"
type input "M56200"
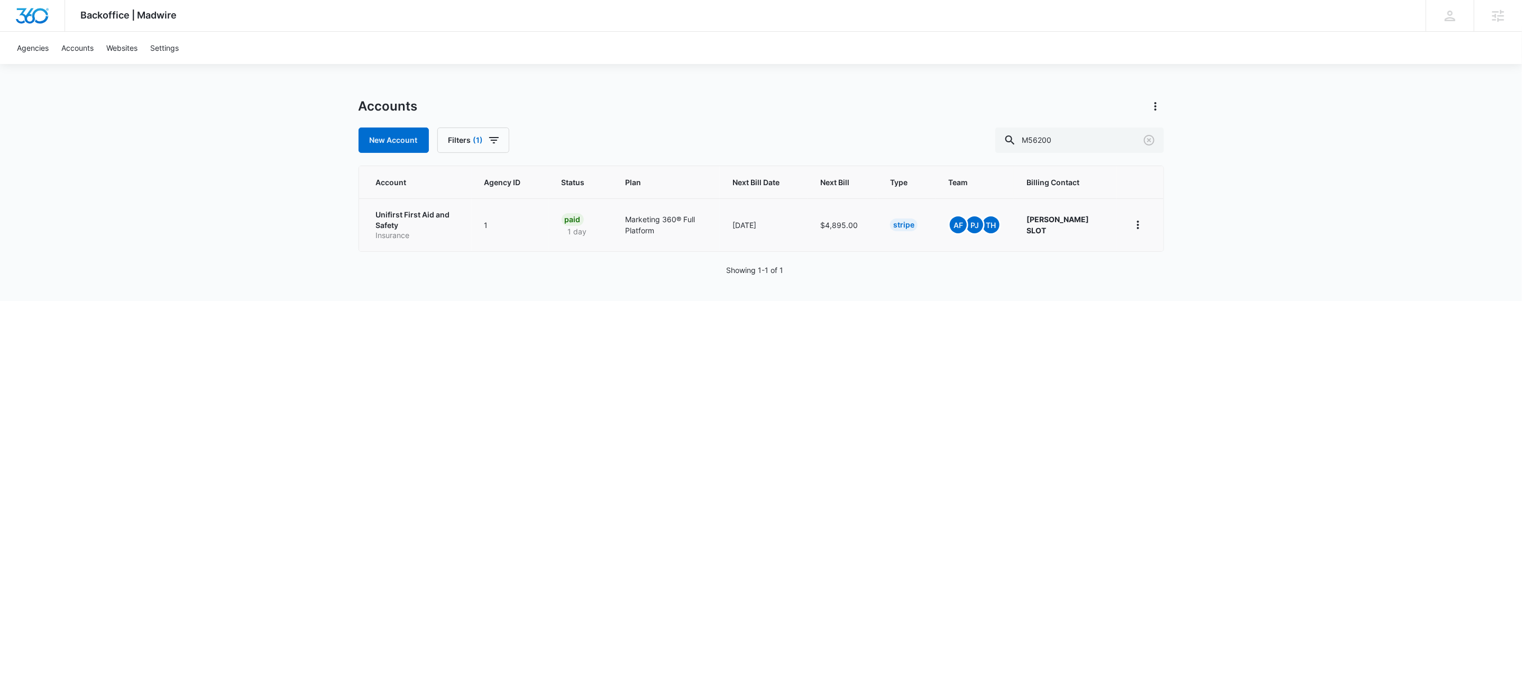
click at [403, 231] on p "Insurance" at bounding box center [417, 235] width 83 height 11
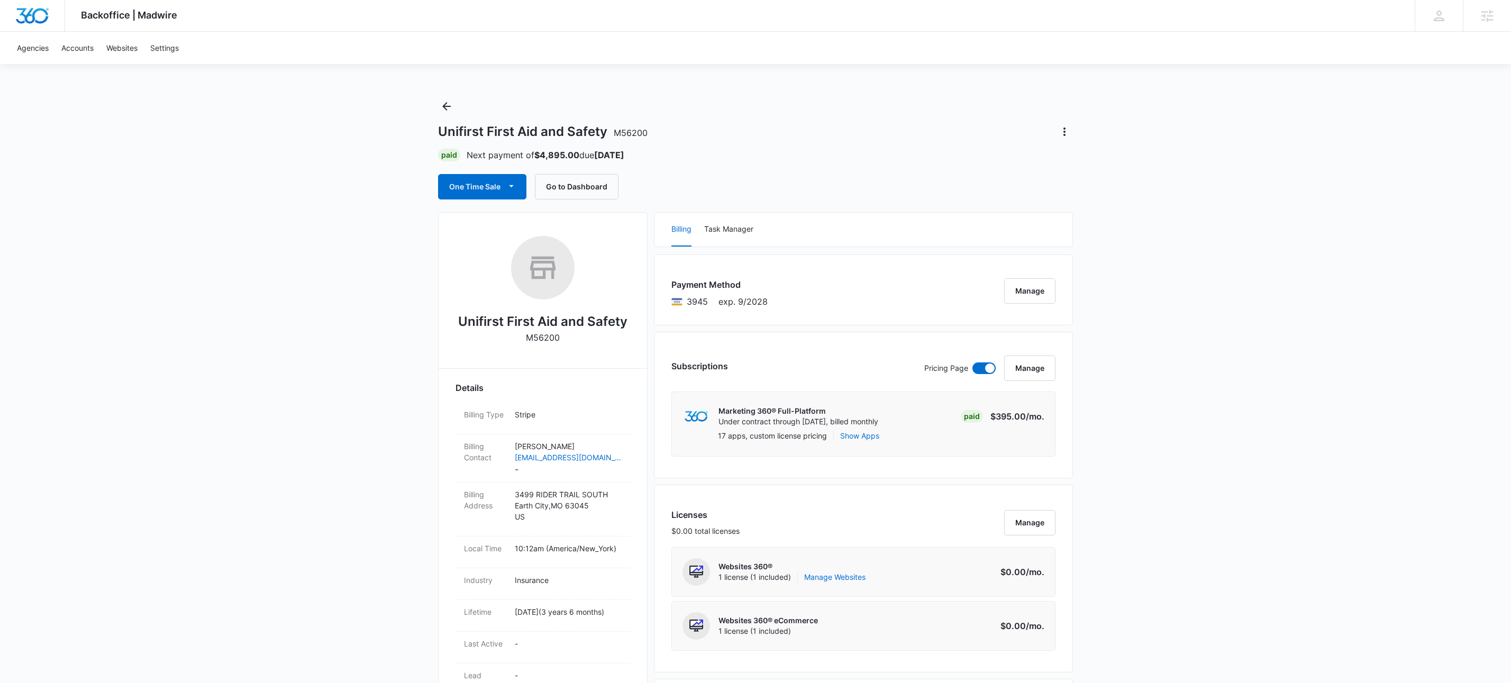
click at [458, 108] on div "Unifirst First Aid and Safety M56200 Paid Next payment of $4,895.00 due [DATE] …" at bounding box center [755, 149] width 635 height 102
click at [451, 106] on icon "Back" at bounding box center [446, 106] width 13 height 13
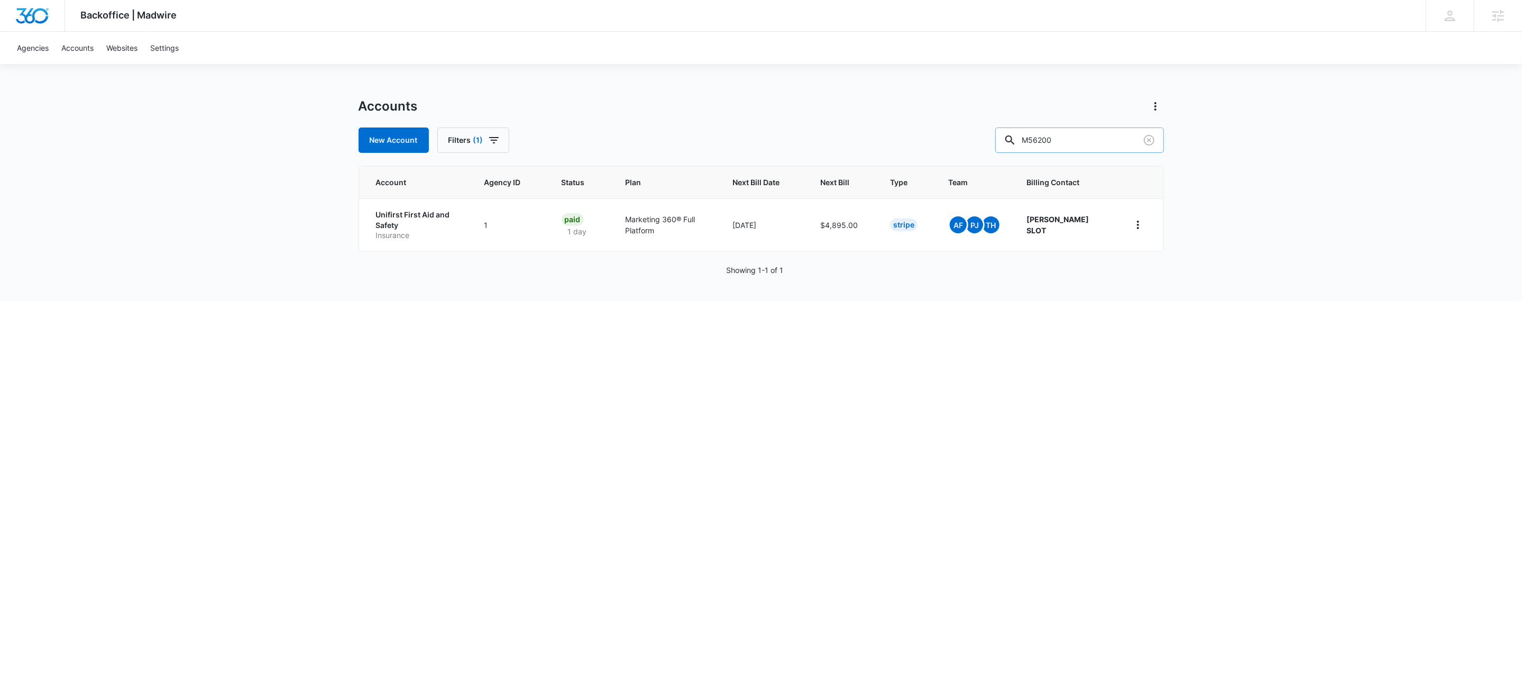
click at [1139, 136] on input "M56200" at bounding box center [1079, 139] width 169 height 25
click at [1111, 141] on input "M56200" at bounding box center [1079, 139] width 169 height 25
paste input "188573"
type input "M188573"
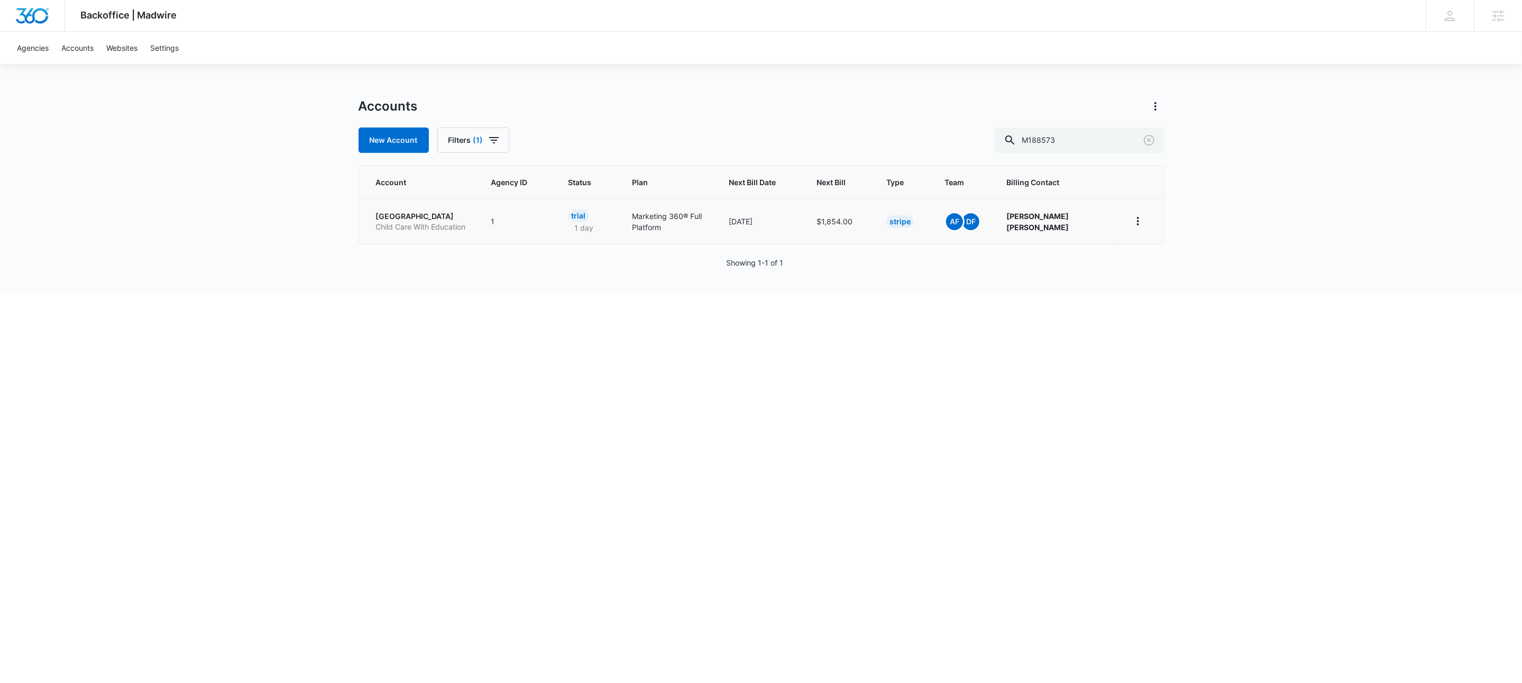
click at [428, 217] on p "[GEOGRAPHIC_DATA]" at bounding box center [421, 216] width 90 height 11
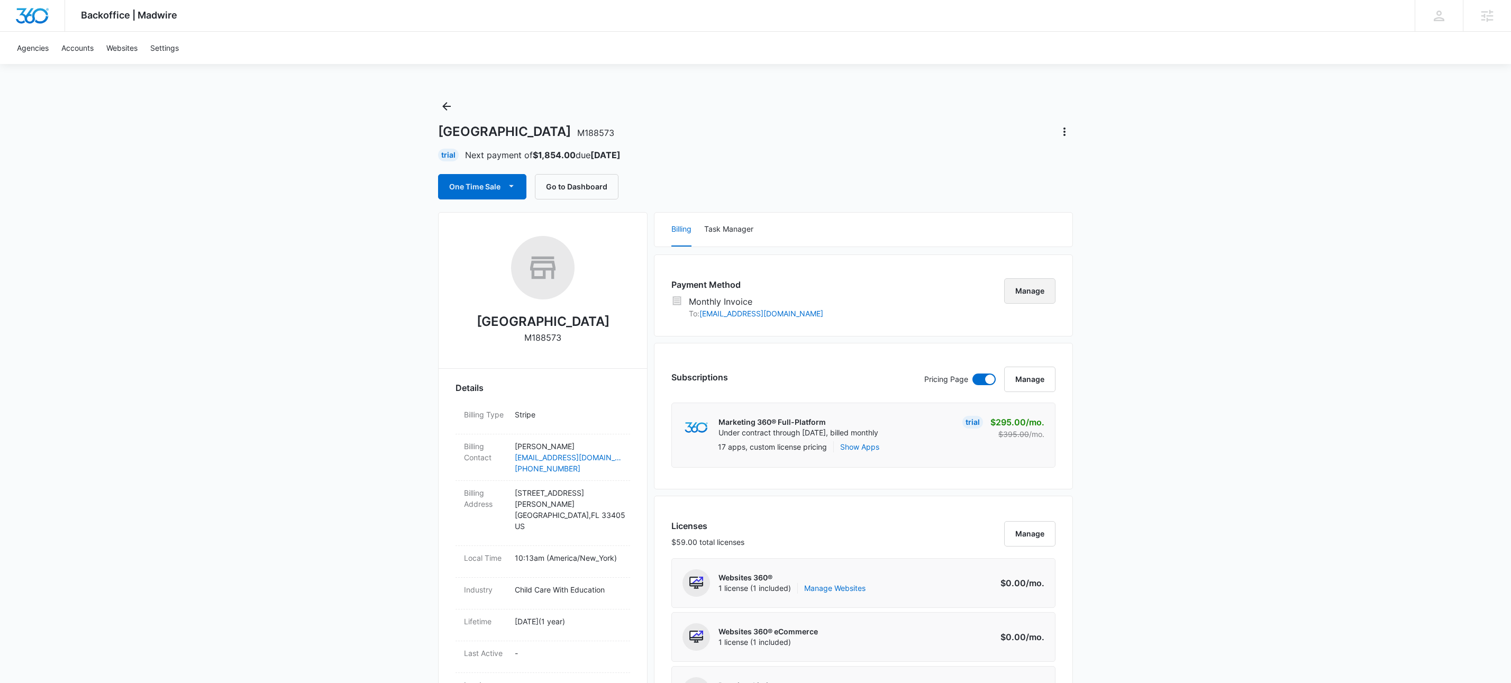
click at [1030, 289] on button "Manage" at bounding box center [1029, 290] width 51 height 25
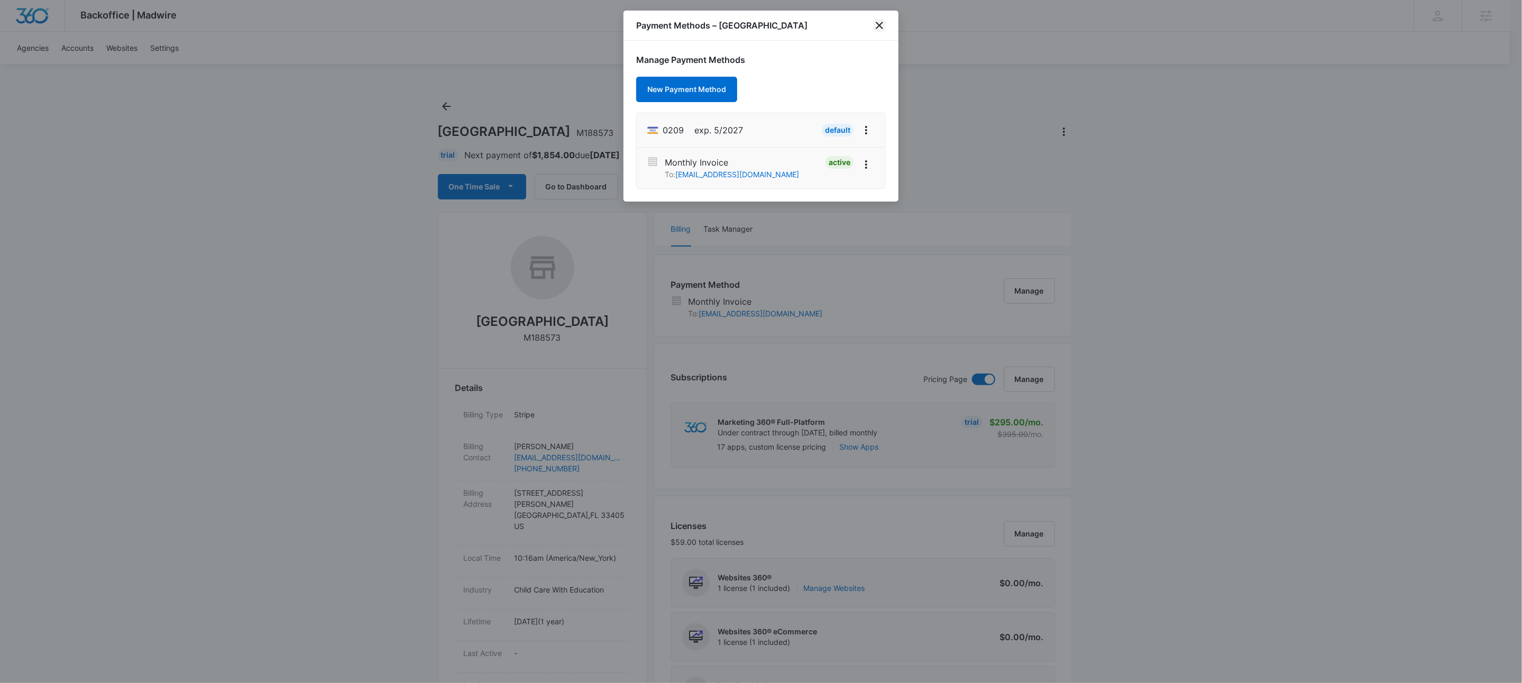
click at [881, 24] on icon "close" at bounding box center [879, 25] width 7 height 7
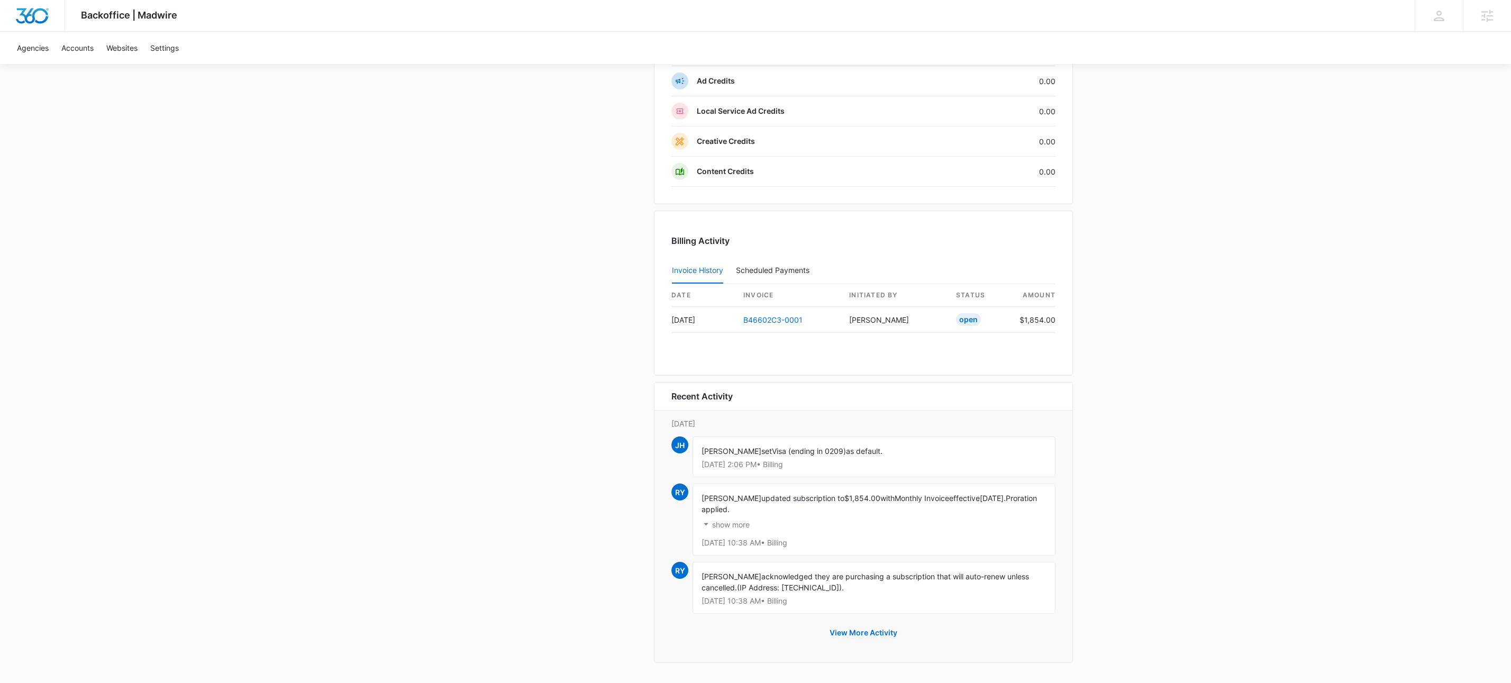
scroll to position [947, 0]
click at [765, 315] on link "B46602C3-0001" at bounding box center [772, 319] width 59 height 9
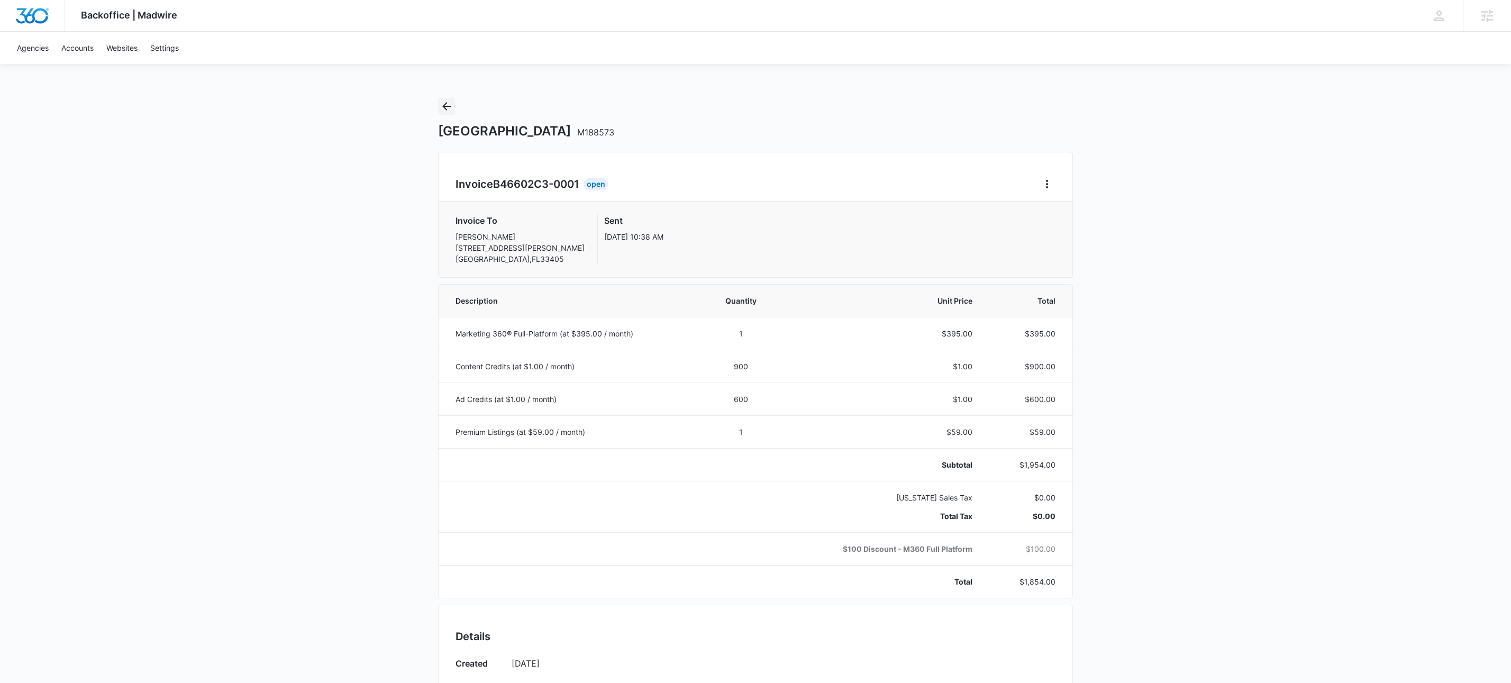
click at [445, 106] on icon "Back" at bounding box center [446, 106] width 8 height 8
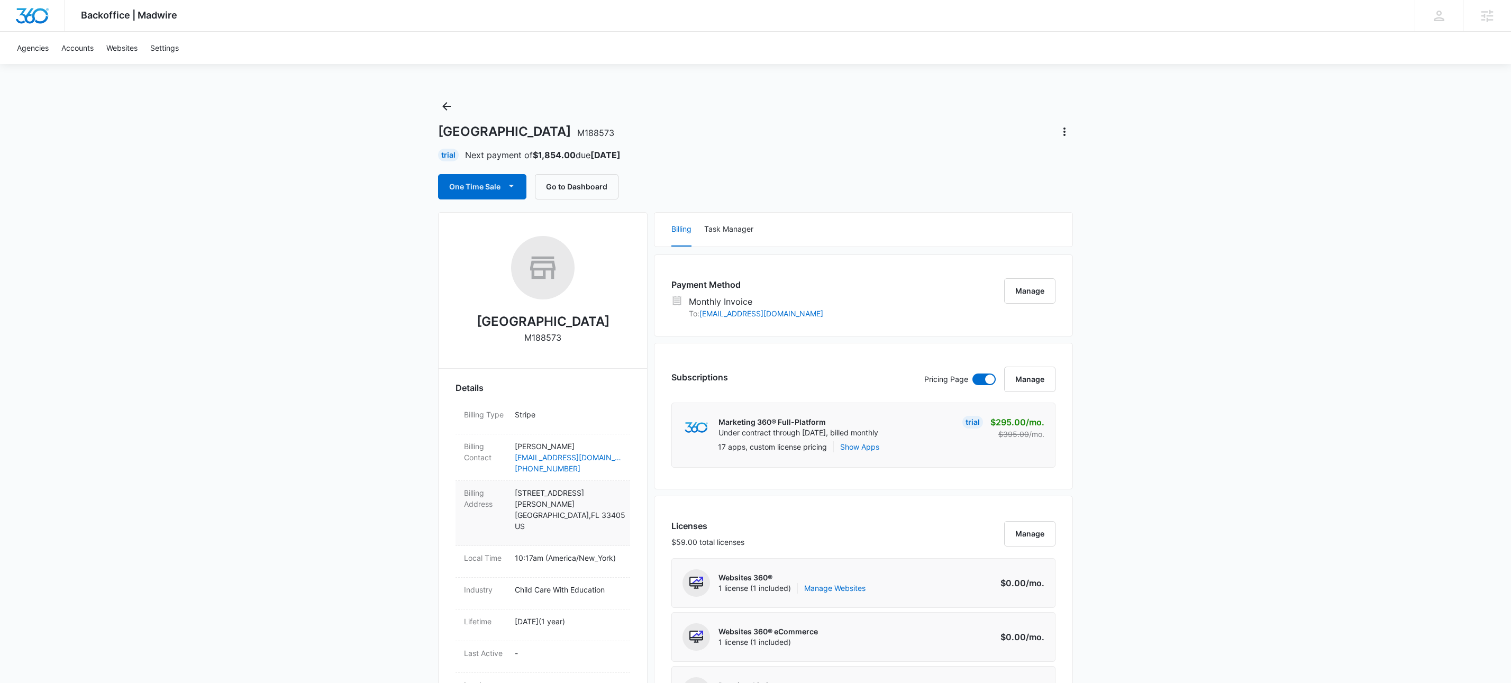
scroll to position [551, 0]
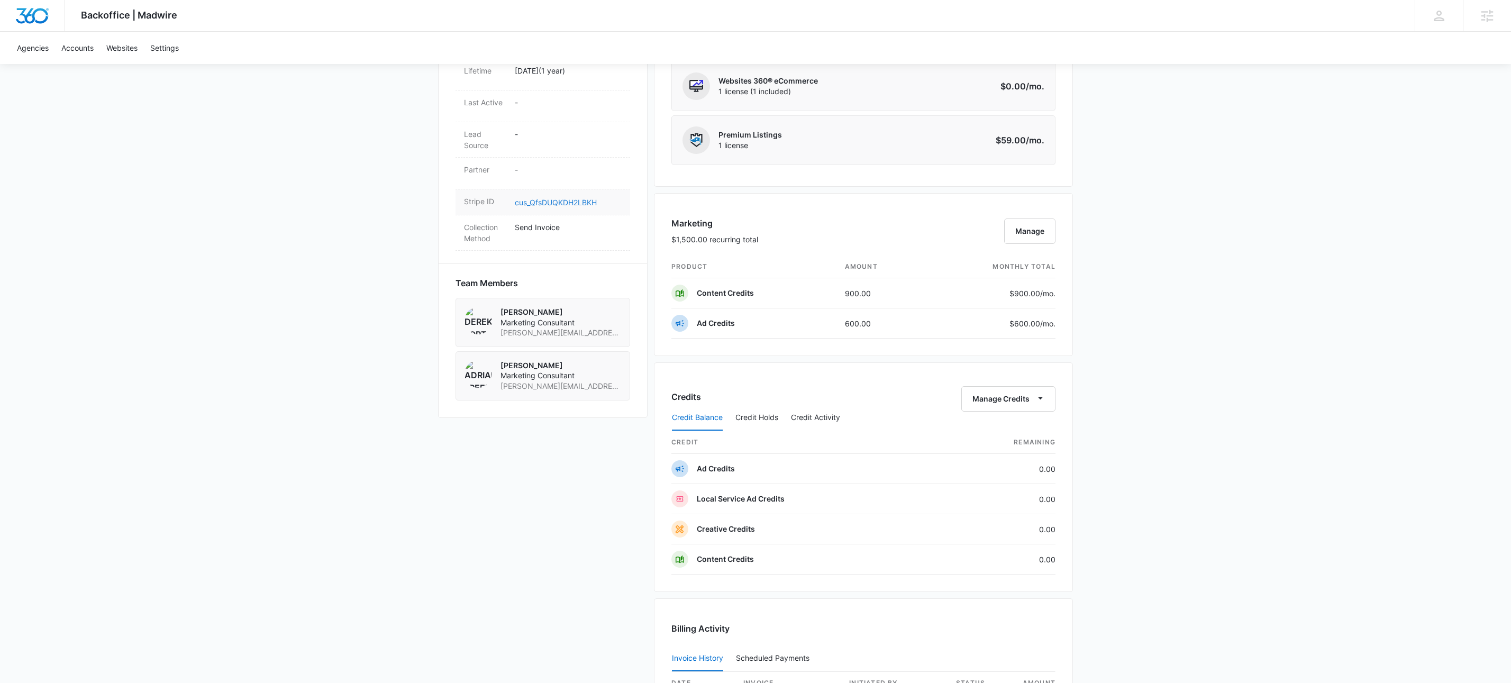
click at [541, 198] on link "cus_QfsDUQKDH2LBKH" at bounding box center [556, 202] width 82 height 9
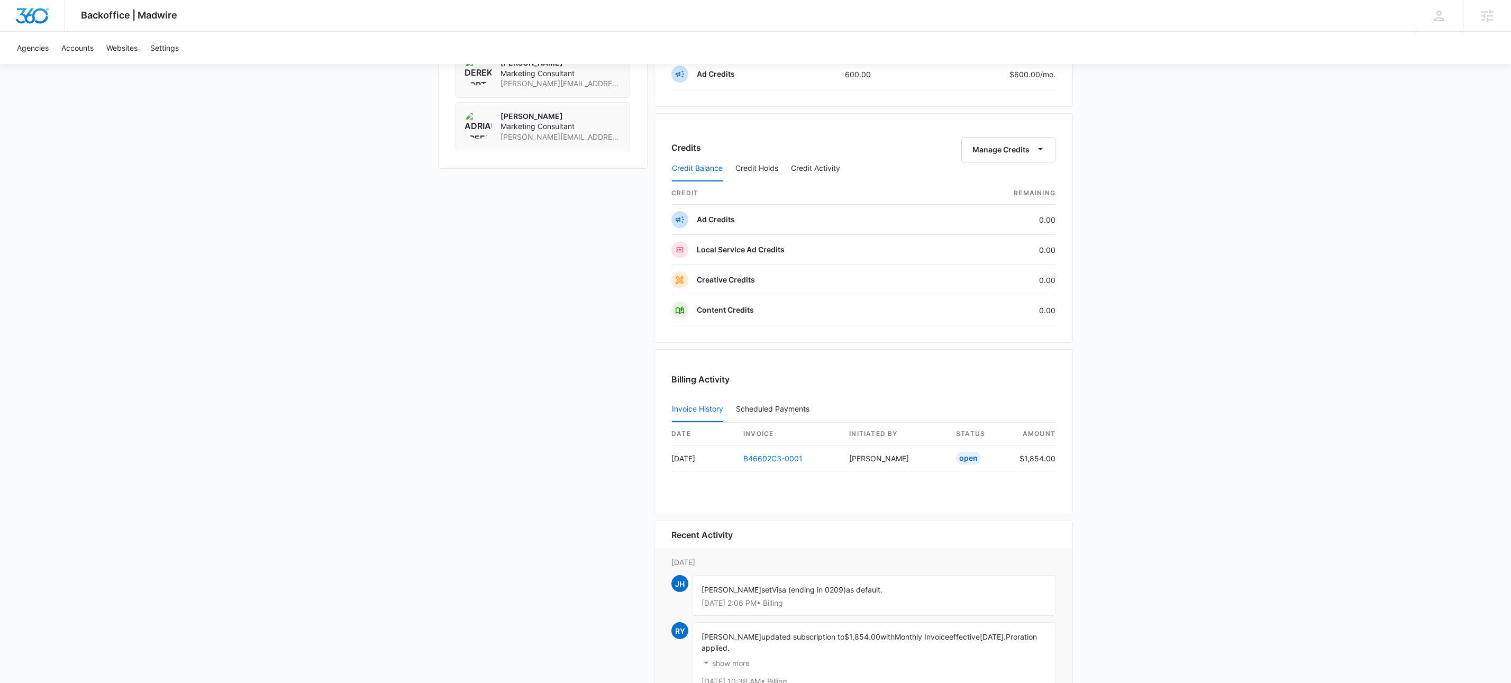
scroll to position [947, 0]
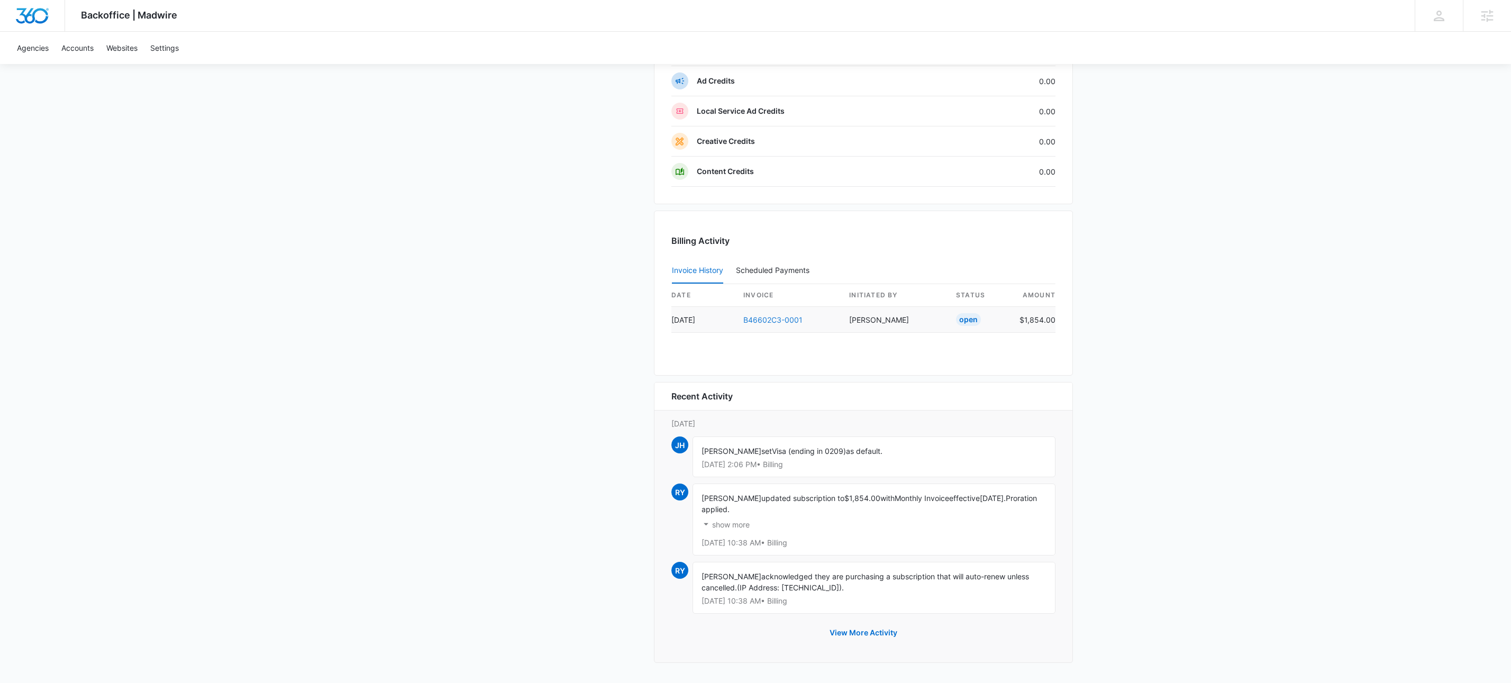
click at [790, 315] on link "B46602C3-0001" at bounding box center [772, 319] width 59 height 9
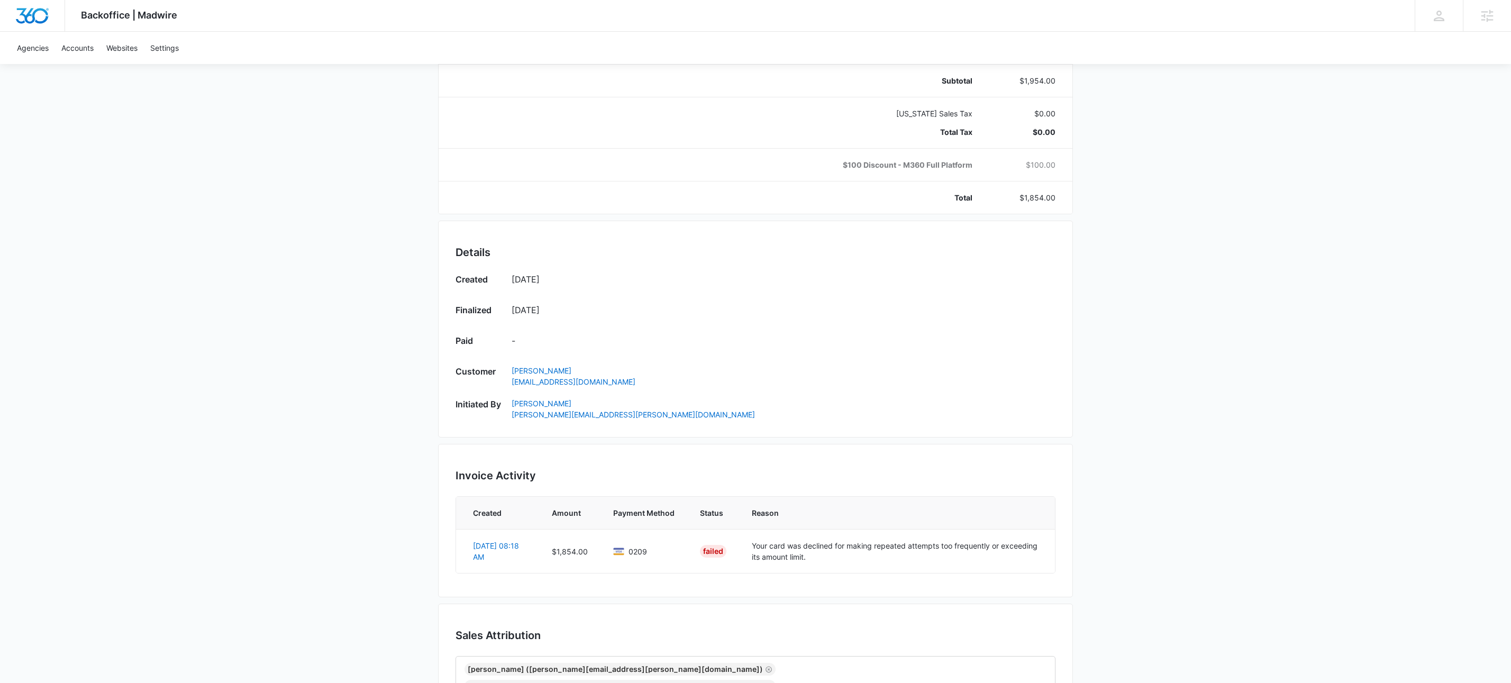
scroll to position [468, 0]
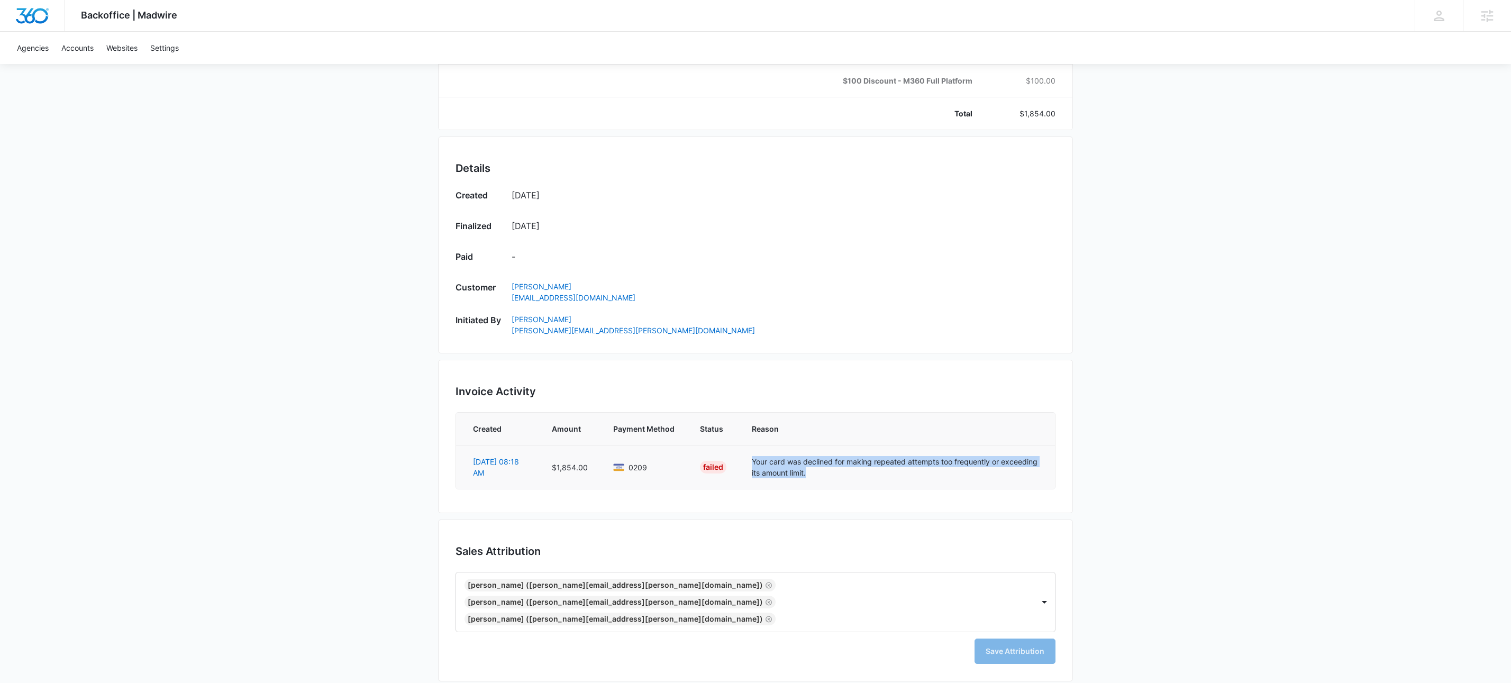
drag, startPoint x: 748, startPoint y: 465, endPoint x: 816, endPoint y: 480, distance: 68.9
click at [816, 480] on td "Your card was declined for making repeated attempts too frequently or exceeding…" at bounding box center [897, 467] width 316 height 44
copy td "Your card was declined for making repeated attempts too frequently or exceeding…"
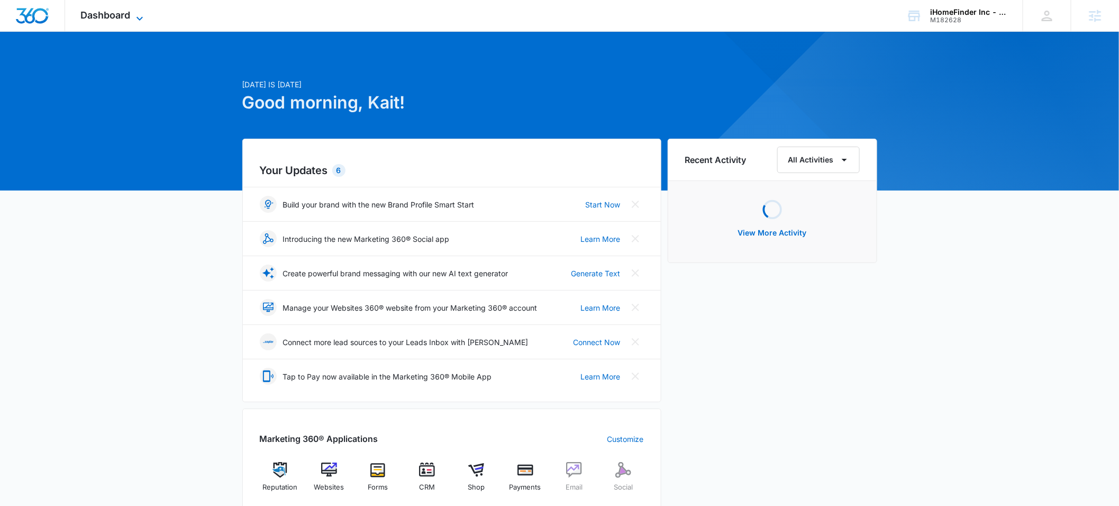
click at [139, 12] on icon at bounding box center [139, 18] width 13 height 13
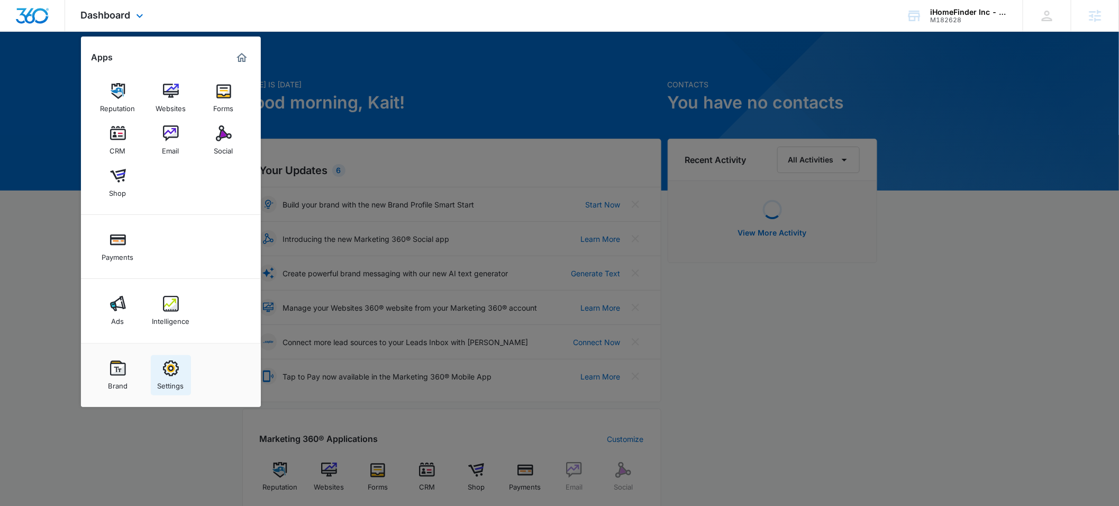
click at [179, 372] on link "Settings" at bounding box center [171, 375] width 40 height 40
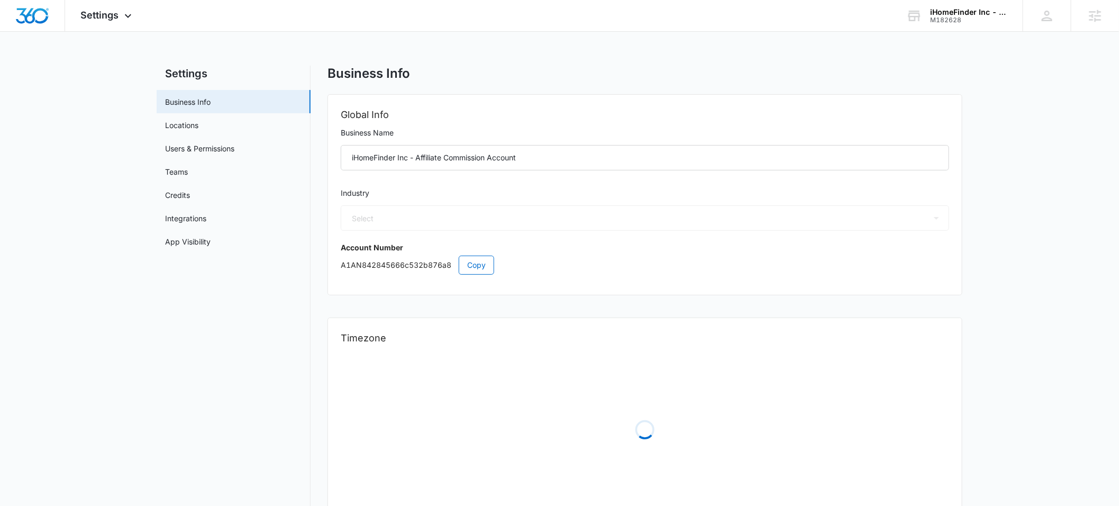
select select "32"
select select "US"
select select "America/[GEOGRAPHIC_DATA]"
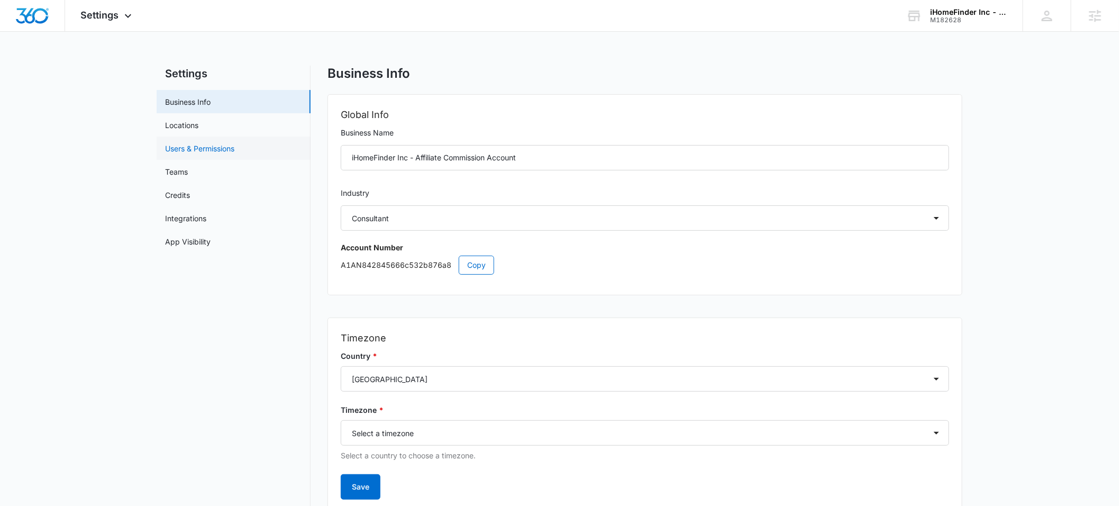
click at [208, 149] on link "Users & Permissions" at bounding box center [199, 148] width 69 height 11
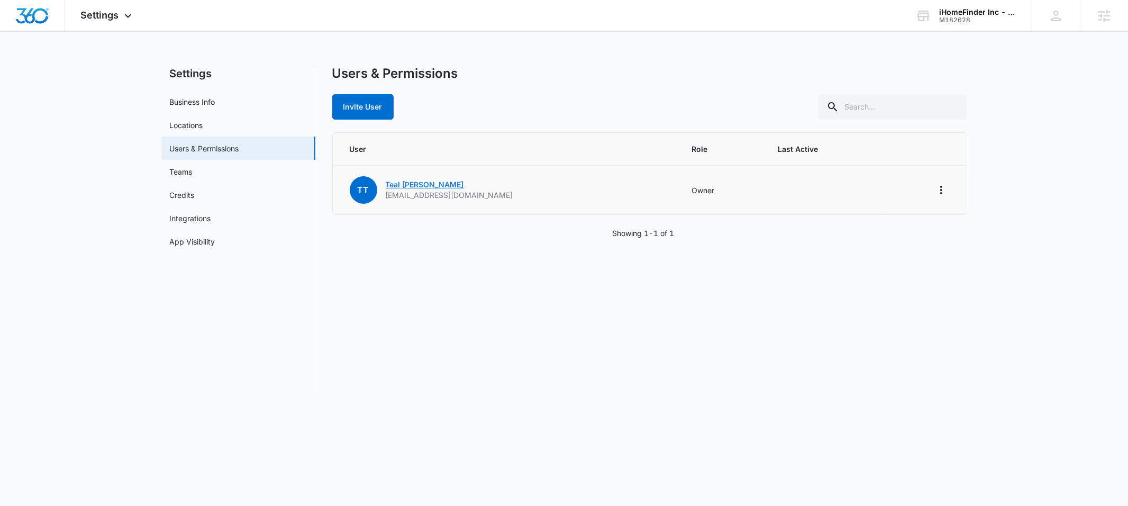
click at [403, 181] on link "Teal Tuckness" at bounding box center [425, 184] width 78 height 9
